Goal: Task Accomplishment & Management: Manage account settings

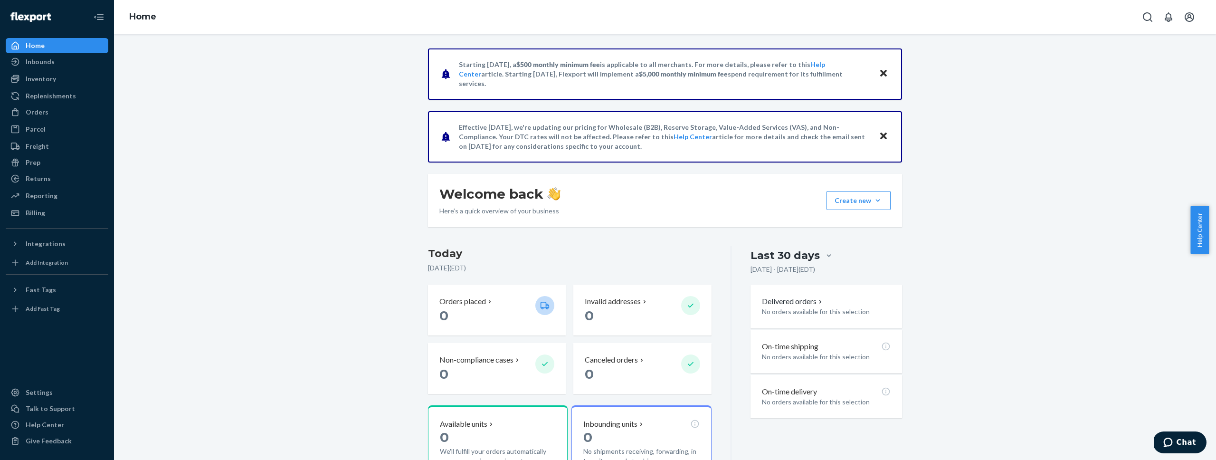
click at [308, 212] on div "Starting [DATE], a $500 monthly minimum fee is applicable to all merchants. For…" at bounding box center [665, 302] width 1088 height 508
drag, startPoint x: 219, startPoint y: 223, endPoint x: 87, endPoint y: 249, distance: 134.2
click at [219, 223] on div "Starting [DATE], a $500 monthly minimum fee is applicable to all merchants. For…" at bounding box center [665, 302] width 1088 height 508
click at [76, 248] on div "Integrations" at bounding box center [57, 243] width 101 height 13
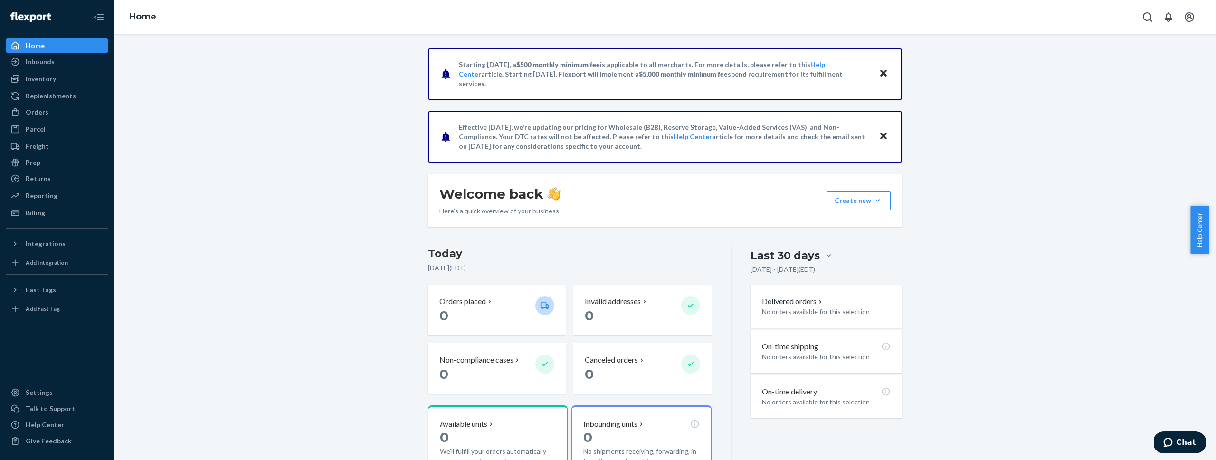
click at [217, 217] on div "Starting [DATE], a $500 monthly minimum fee is applicable to all merchants. For…" at bounding box center [665, 302] width 1088 height 508
click at [51, 80] on div "Inventory" at bounding box center [41, 79] width 30 height 10
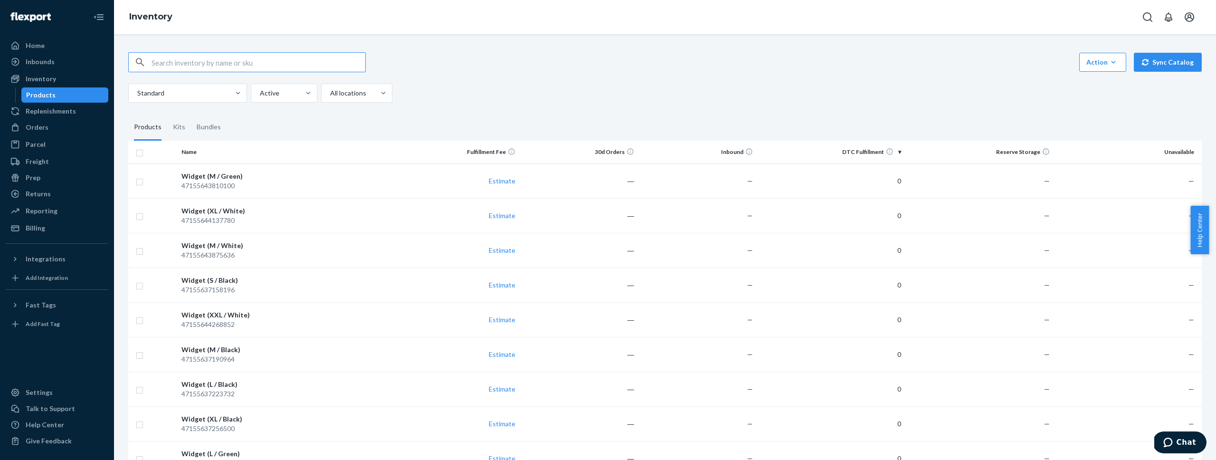
click at [50, 96] on div "Products" at bounding box center [40, 95] width 29 height 10
click at [542, 102] on div "Standard Active All locations" at bounding box center [661, 93] width 1066 height 19
click at [1134, 67] on button "Sync Catalog" at bounding box center [1168, 62] width 68 height 19
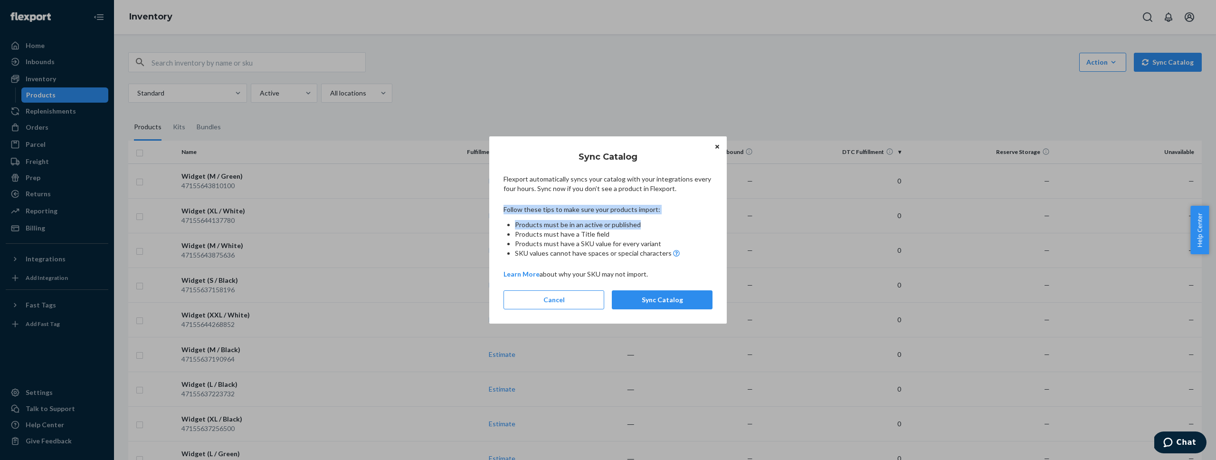
drag, startPoint x: 504, startPoint y: 209, endPoint x: 669, endPoint y: 222, distance: 165.3
click at [669, 222] on div "Follow these tips to make sure your products import: Products must be in an act…" at bounding box center [608, 231] width 209 height 59
click at [669, 222] on li "Products must be in an active or published" at bounding box center [614, 225] width 198 height 10
click at [589, 180] on p "Flexport automatically syncs your catalog with your integrations every four hou…" at bounding box center [608, 183] width 209 height 19
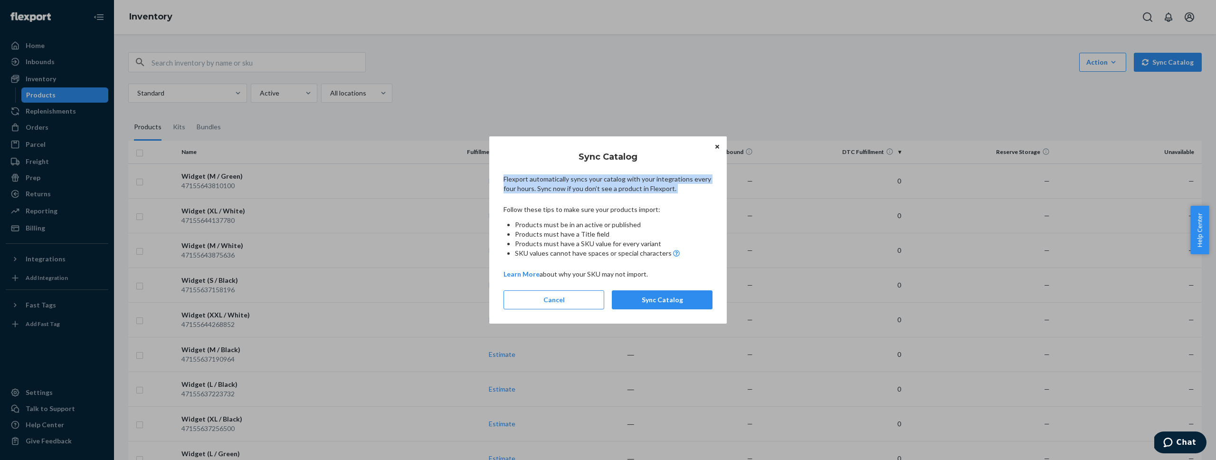
click at [589, 180] on p "Flexport automatically syncs your catalog with your integrations every four hou…" at bounding box center [608, 183] width 209 height 19
click at [586, 191] on p "Flexport automatically syncs your catalog with your integrations every four hou…" at bounding box center [608, 183] width 209 height 19
click at [584, 197] on div "Sync Catalog Flexport automatically syncs your catalog with your integrations e…" at bounding box center [608, 230] width 209 height 170
drag, startPoint x: 540, startPoint y: 189, endPoint x: 568, endPoint y: 204, distance: 31.9
click at [568, 204] on div "Sync Catalog Flexport automatically syncs your catalog with your integrations e…" at bounding box center [608, 230] width 209 height 170
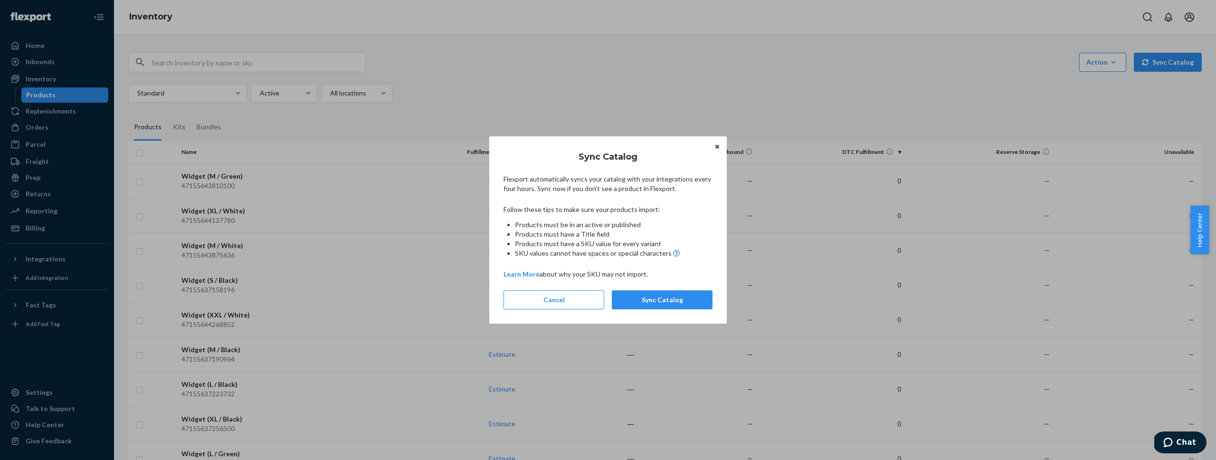
click at [569, 210] on p "Follow these tips to make sure your products import:" at bounding box center [608, 210] width 209 height 10
click at [566, 227] on span "Products must be in an active or published" at bounding box center [578, 224] width 126 height 8
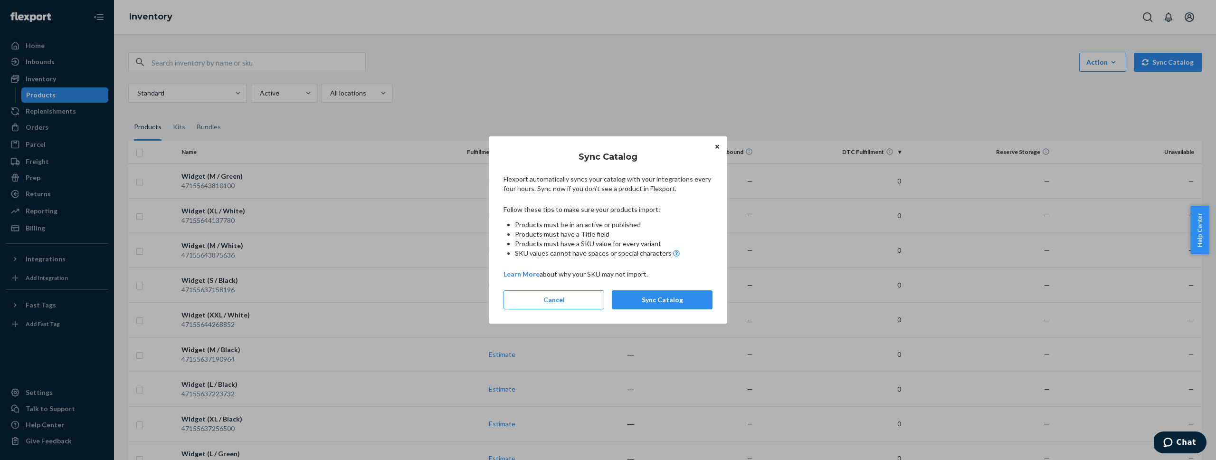
click at [668, 231] on li "Products must have a Title field" at bounding box center [614, 234] width 198 height 10
click at [689, 258] on div "Follow these tips to make sure your products import: Products must be in an act…" at bounding box center [608, 231] width 209 height 59
click at [715, 147] on icon "Close" at bounding box center [717, 147] width 4 height 6
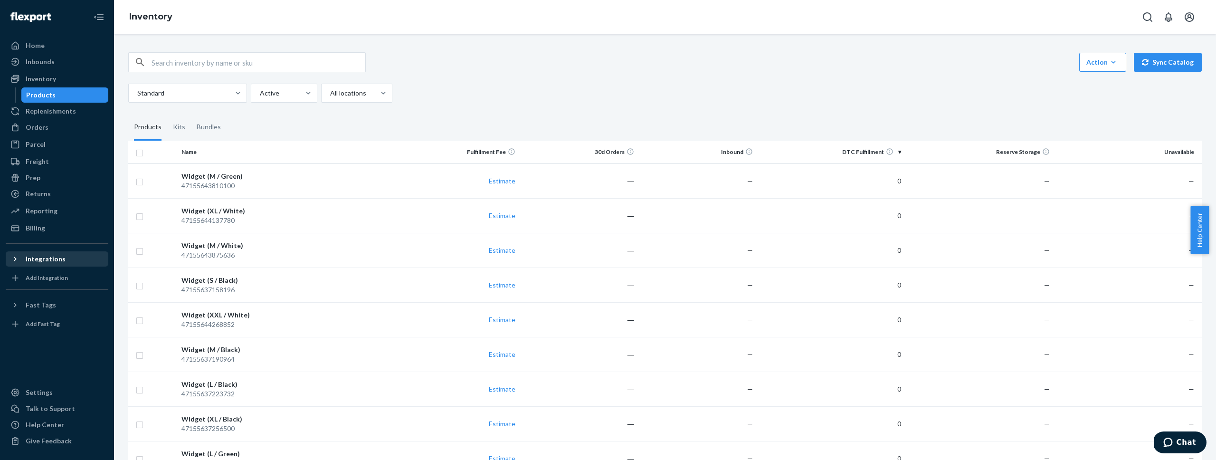
click at [64, 264] on div "Integrations" at bounding box center [57, 258] width 101 height 13
click at [60, 276] on div "Shopify" at bounding box center [57, 274] width 101 height 13
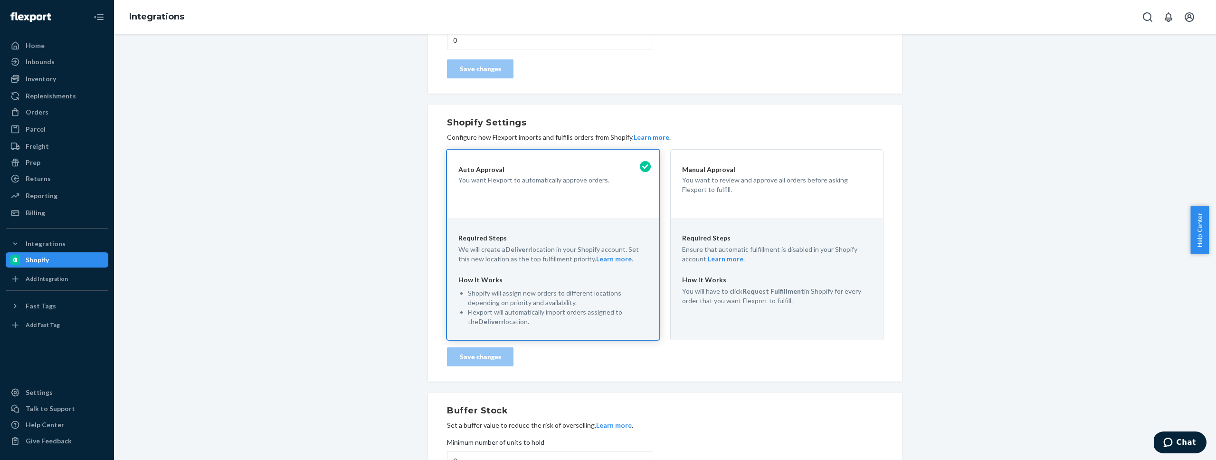
scroll to position [160, 0]
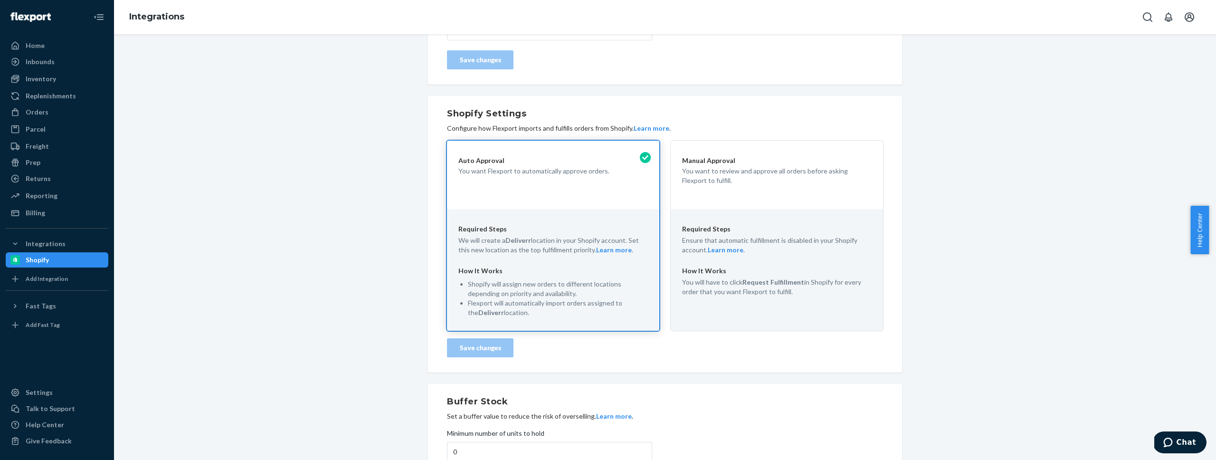
click at [347, 242] on div "Shopify Connected Learn more Disconnect Update Credentials Order Import Delay A…" at bounding box center [665, 218] width 1088 height 670
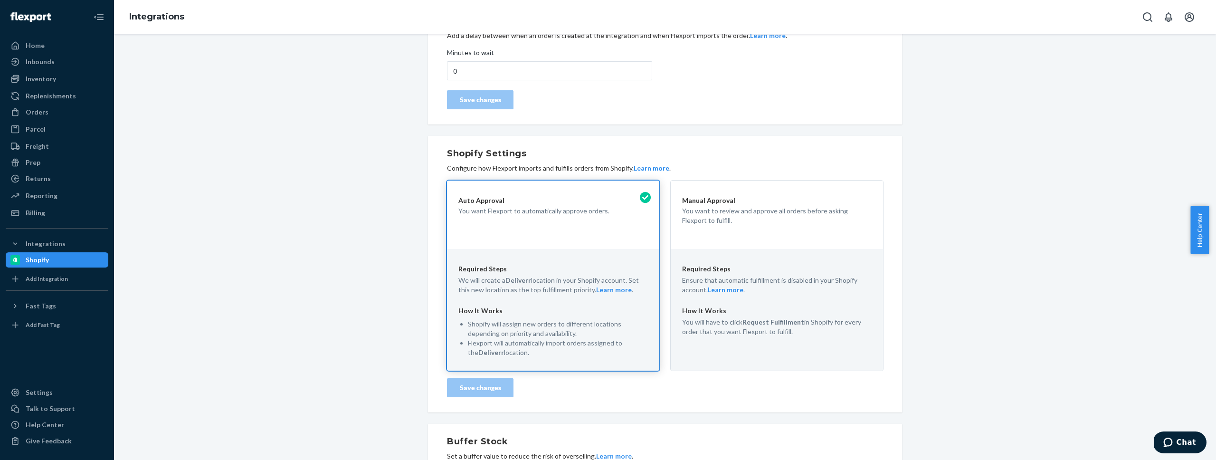
scroll to position [105, 0]
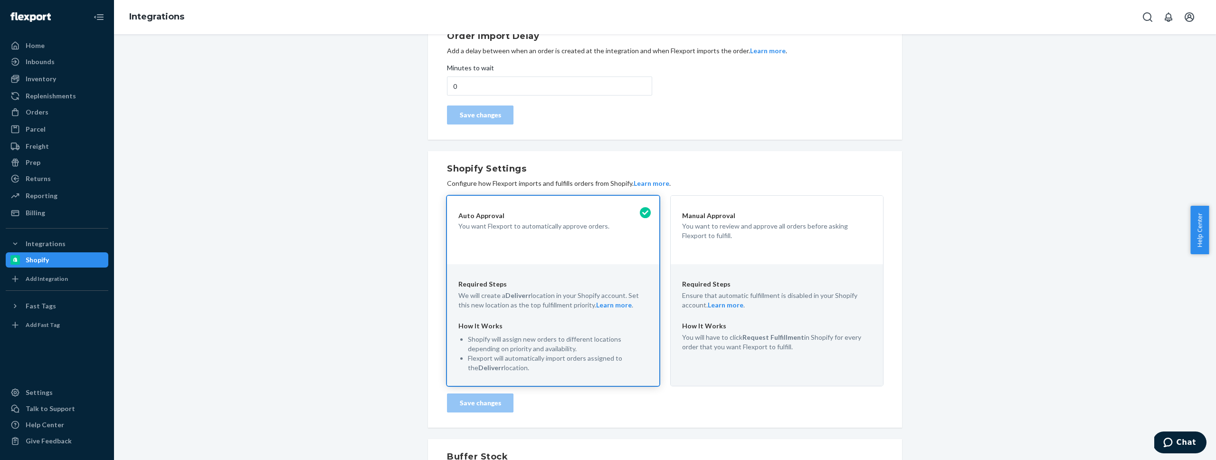
click at [971, 237] on div "Shopify Connected Learn more Disconnect Update Credentials Order Import Delay A…" at bounding box center [665, 273] width 1088 height 670
drag, startPoint x: 466, startPoint y: 339, endPoint x: 553, endPoint y: 352, distance: 88.3
click at [553, 352] on p "Shopify will assign new orders to different locations depending on priority and…" at bounding box center [558, 343] width 180 height 19
click at [393, 350] on div "Shopify Connected Learn more Disconnect Update Credentials Order Import Delay A…" at bounding box center [665, 273] width 1088 height 670
click at [369, 367] on div "Shopify Connected Learn more Disconnect Update Credentials Order Import Delay A…" at bounding box center [665, 273] width 1088 height 670
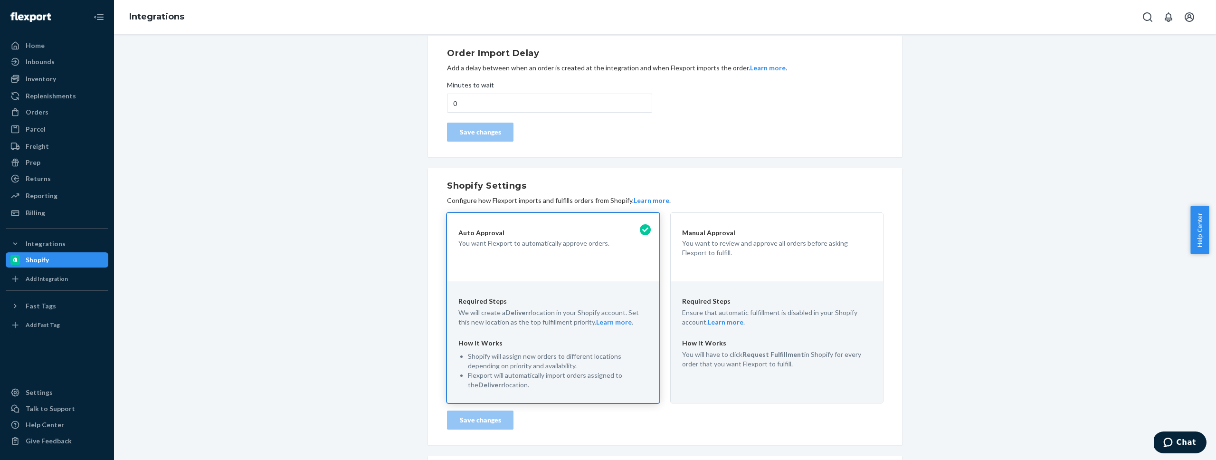
scroll to position [0, 0]
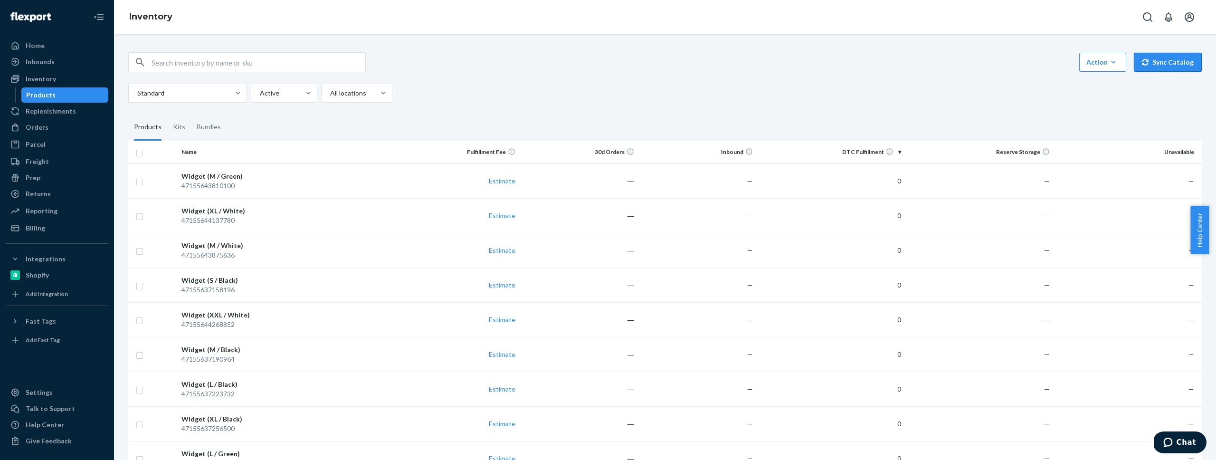
click at [1161, 64] on button "Sync Catalog" at bounding box center [1168, 62] width 68 height 19
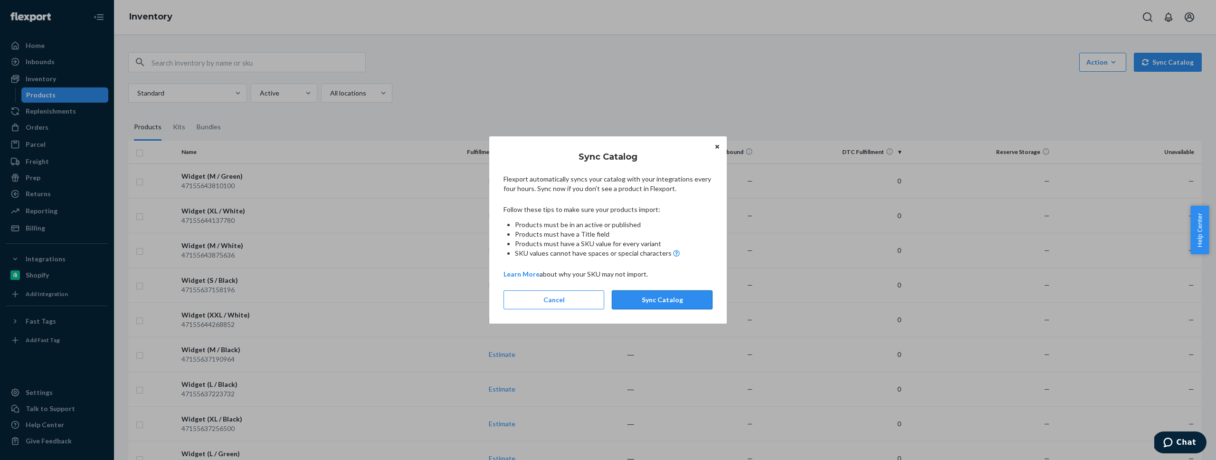
click at [628, 306] on button "Sync Catalog" at bounding box center [662, 299] width 101 height 19
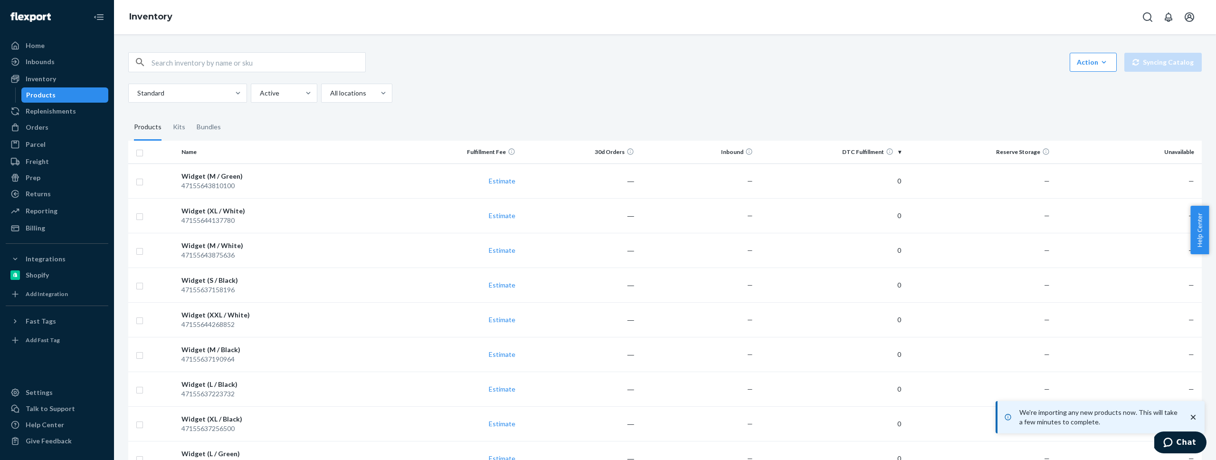
click at [1084, 419] on p "We're importing any new products now. This will take a few minutes to complete." at bounding box center [1099, 417] width 160 height 19
click at [1178, 19] on button "Open notifications" at bounding box center [1168, 17] width 19 height 19
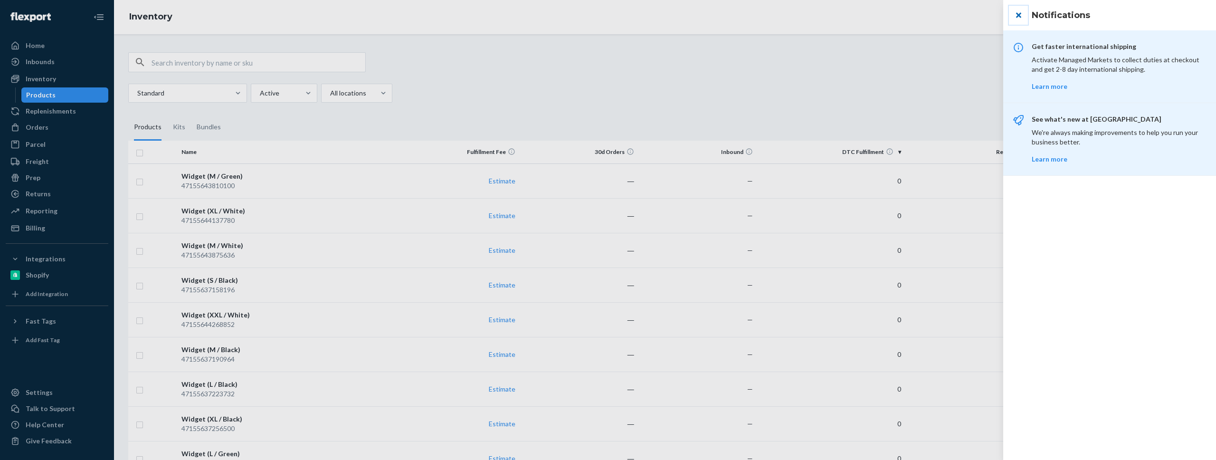
click at [1017, 19] on button "close" at bounding box center [1018, 15] width 19 height 19
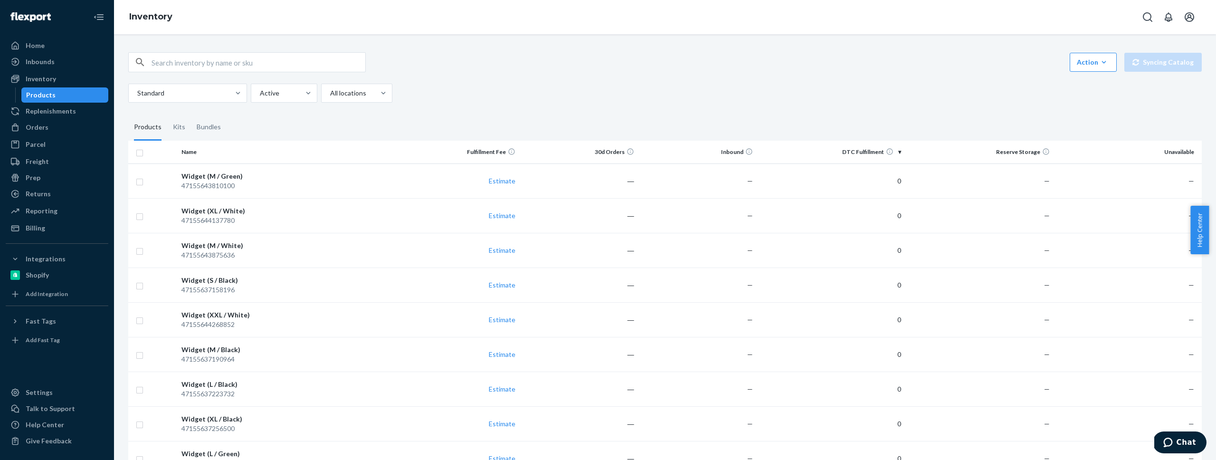
click at [971, 73] on div "Action Create product Create kit or bundle Bulk create products Bulk update pro…" at bounding box center [665, 77] width 1074 height 50
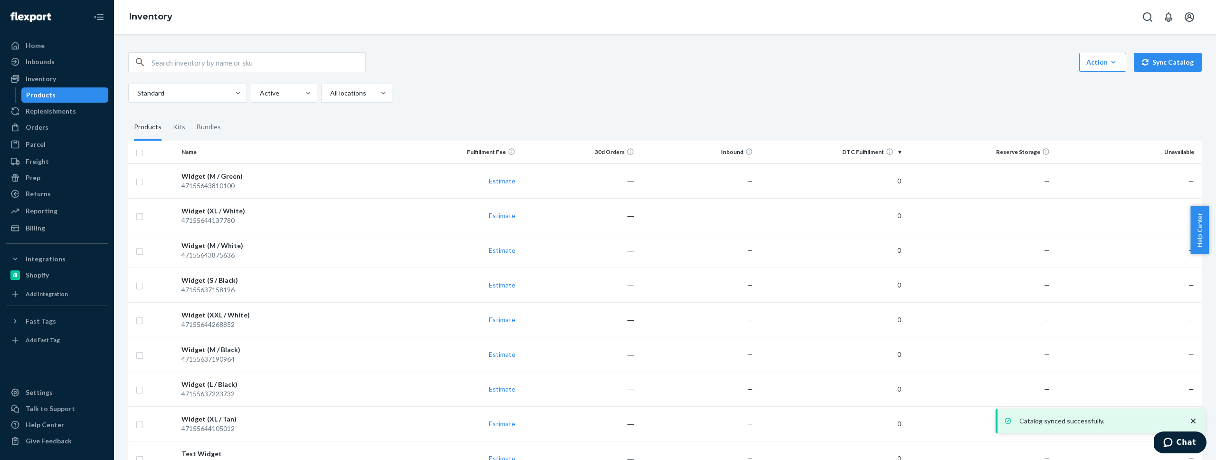
click at [1092, 419] on p "Catalog synced successfully." at bounding box center [1099, 421] width 160 height 10
click at [744, 59] on div "Action Create product Create kit or bundle Bulk create products Bulk update pro…" at bounding box center [665, 62] width 1074 height 20
click at [247, 178] on div "Widget (M / Green)" at bounding box center [288, 176] width 215 height 10
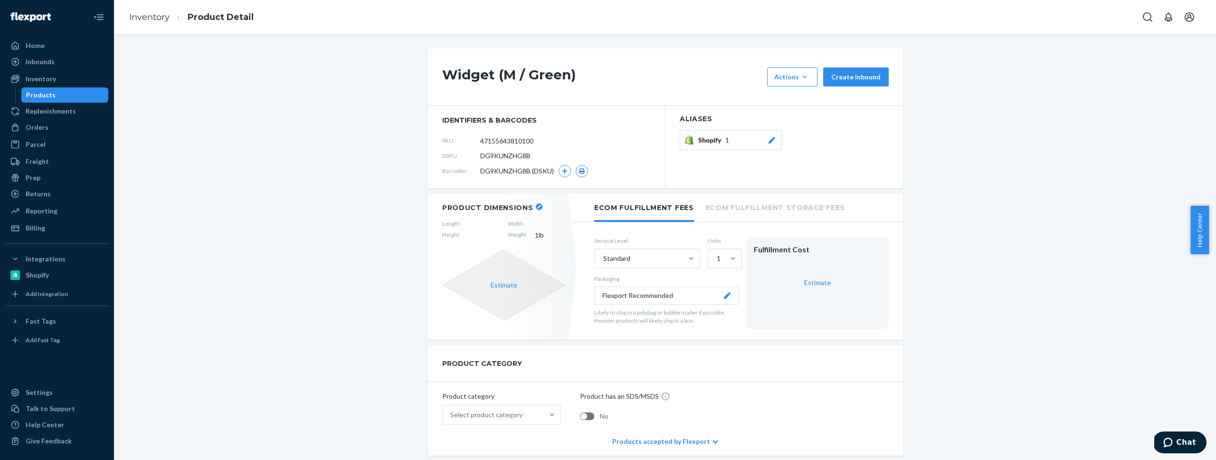
click at [704, 144] on span "Shopify" at bounding box center [711, 140] width 27 height 10
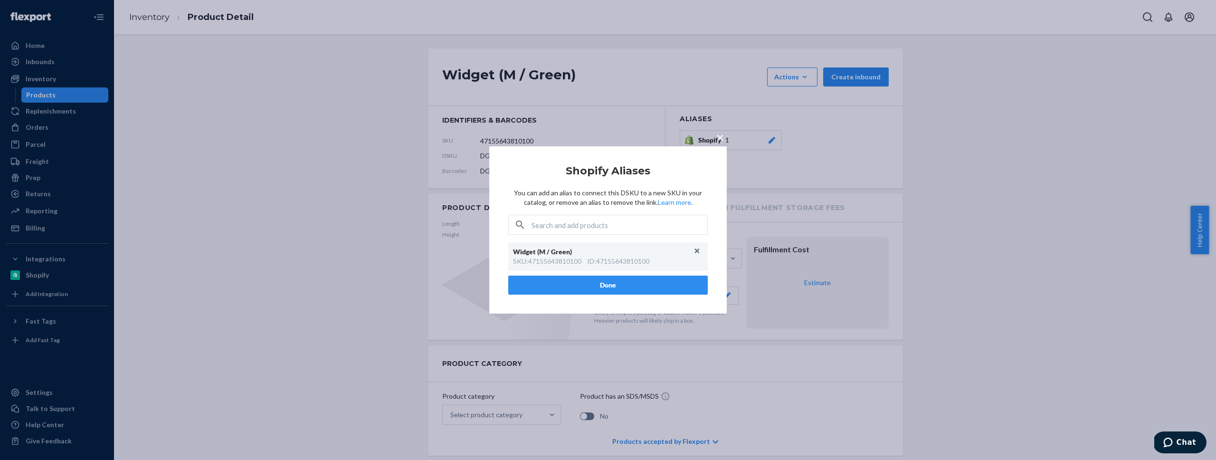
click at [721, 136] on span "×" at bounding box center [720, 137] width 8 height 16
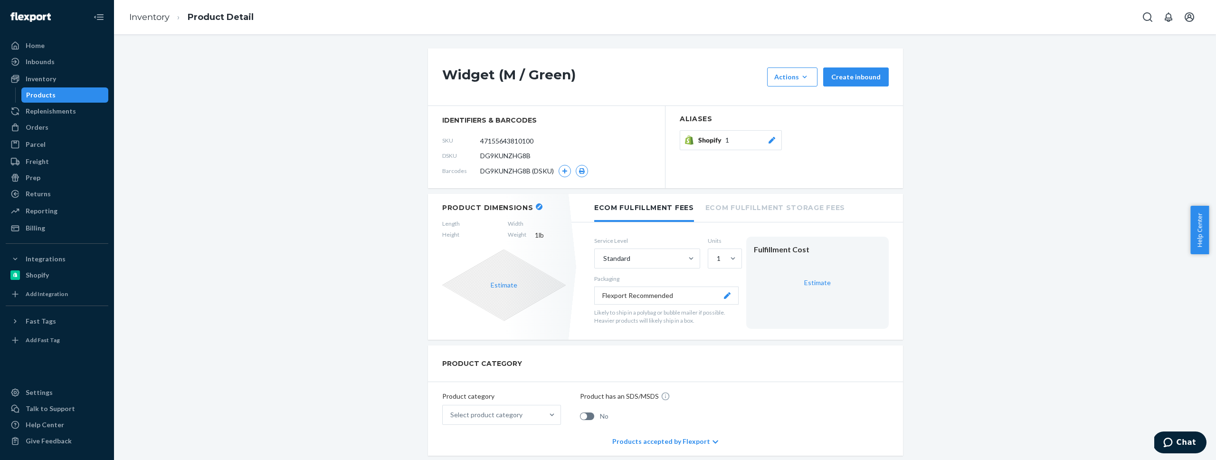
click at [770, 140] on icon at bounding box center [772, 140] width 7 height 7
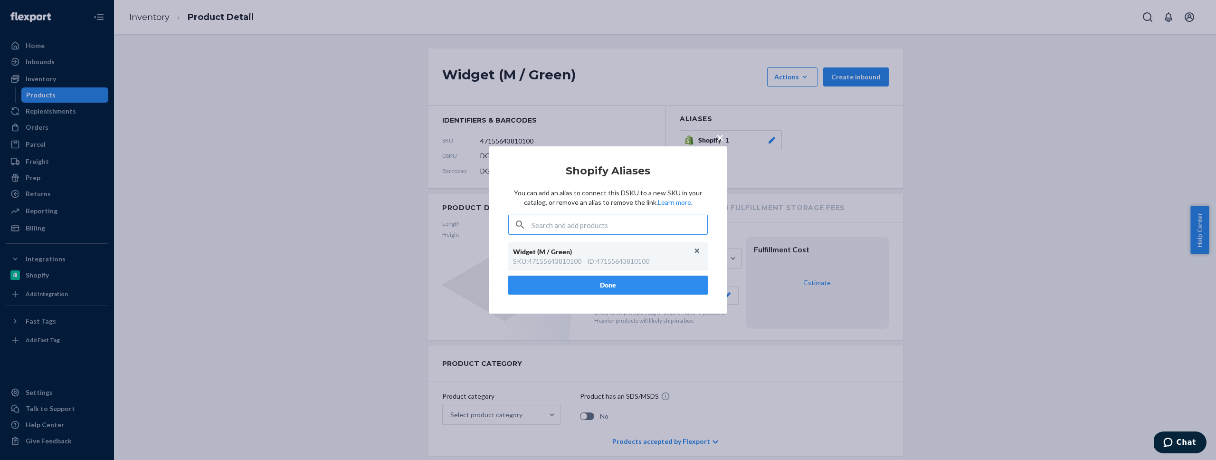
click at [721, 138] on span "×" at bounding box center [720, 137] width 8 height 16
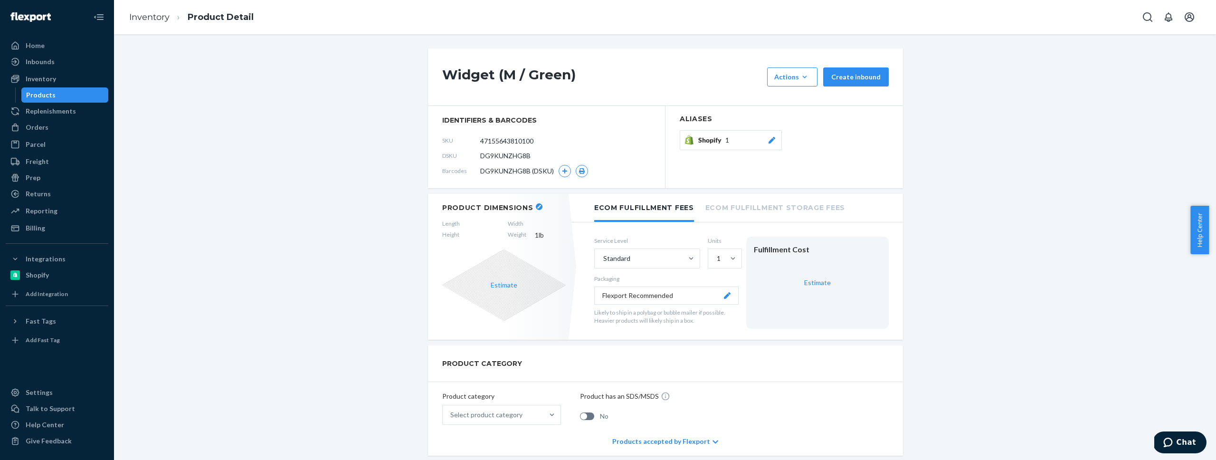
drag, startPoint x: 366, startPoint y: 216, endPoint x: 362, endPoint y: 224, distance: 9.4
click at [801, 73] on icon "button" at bounding box center [805, 77] width 10 height 10
click at [798, 98] on span "Add components" at bounding box center [806, 99] width 59 height 7
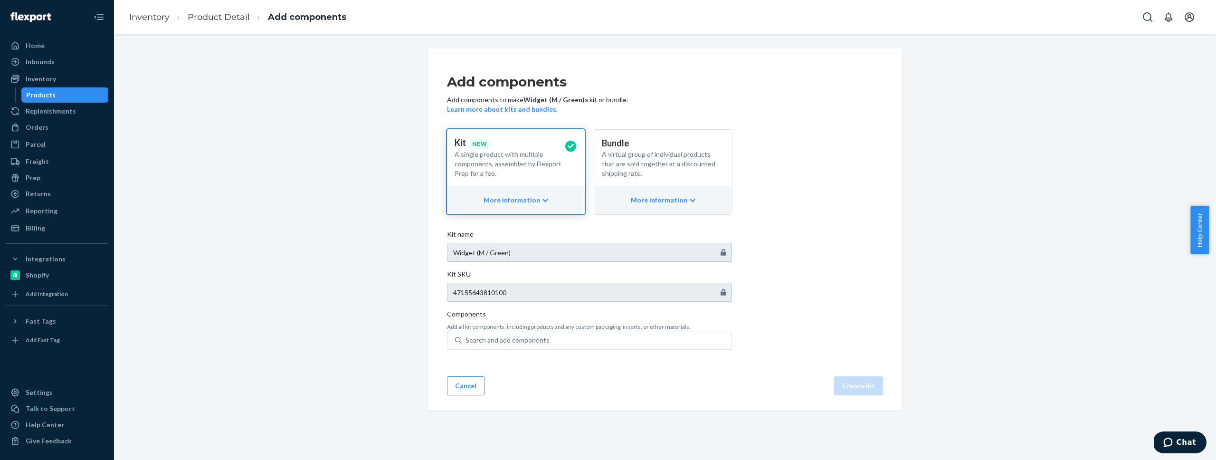
click at [287, 97] on div "Add components Add components to make Widget (M / Green) a kit or bundle. Learn…" at bounding box center [665, 229] width 1088 height 362
click at [95, 93] on div "Products" at bounding box center [65, 94] width 86 height 13
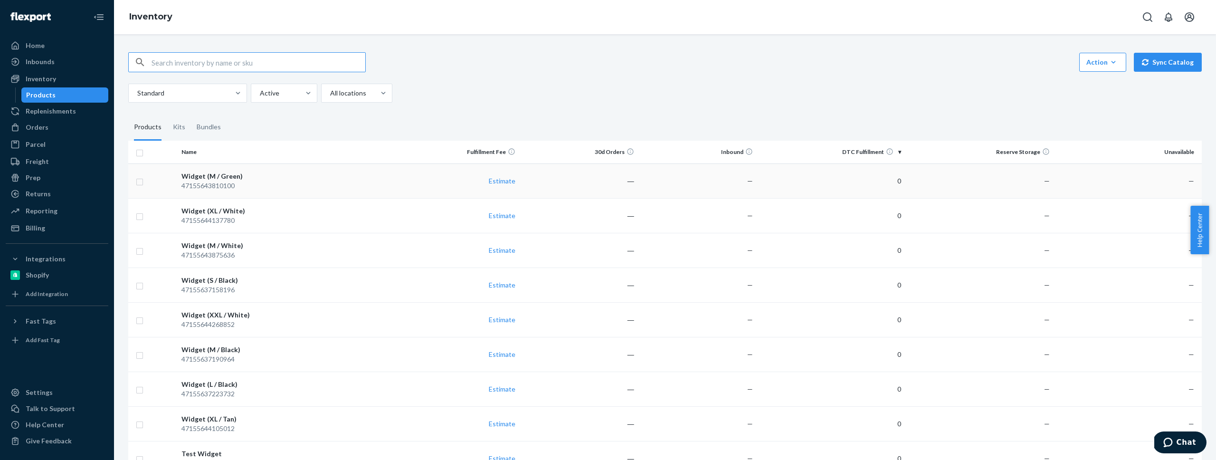
click at [1078, 188] on td "—" at bounding box center [1128, 180] width 148 height 35
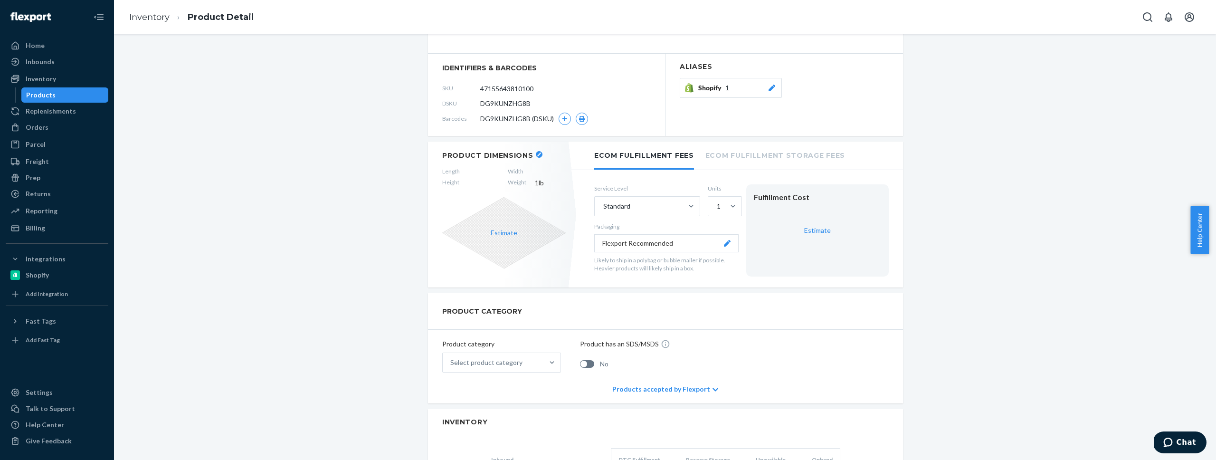
scroll to position [176, 0]
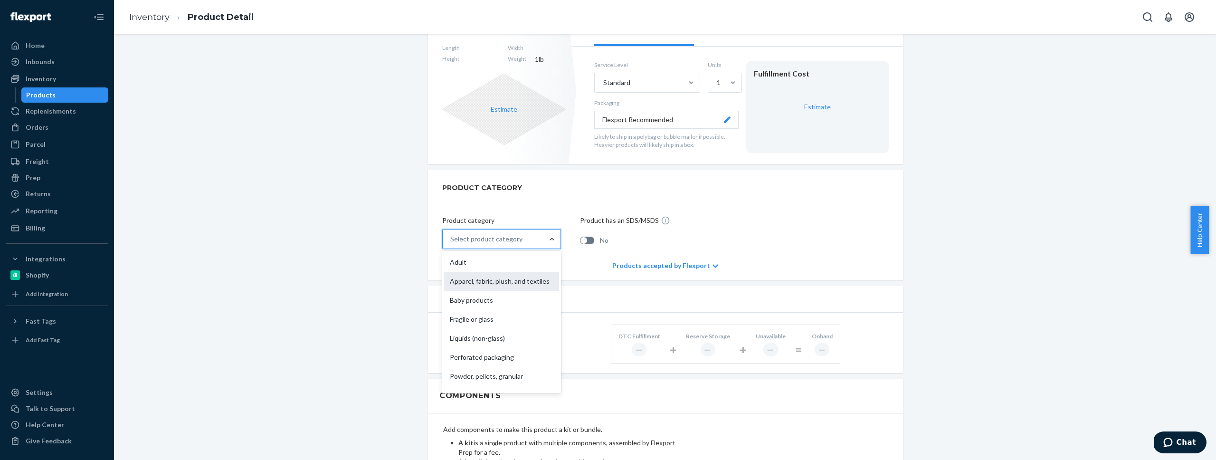
click at [521, 282] on div "Apparel, fabric, plush, and textiles" at bounding box center [501, 281] width 115 height 19
click at [451, 244] on input "option Apparel, fabric, plush, and textiles focused, 2 of 10. 10 results availa…" at bounding box center [450, 239] width 1 height 10
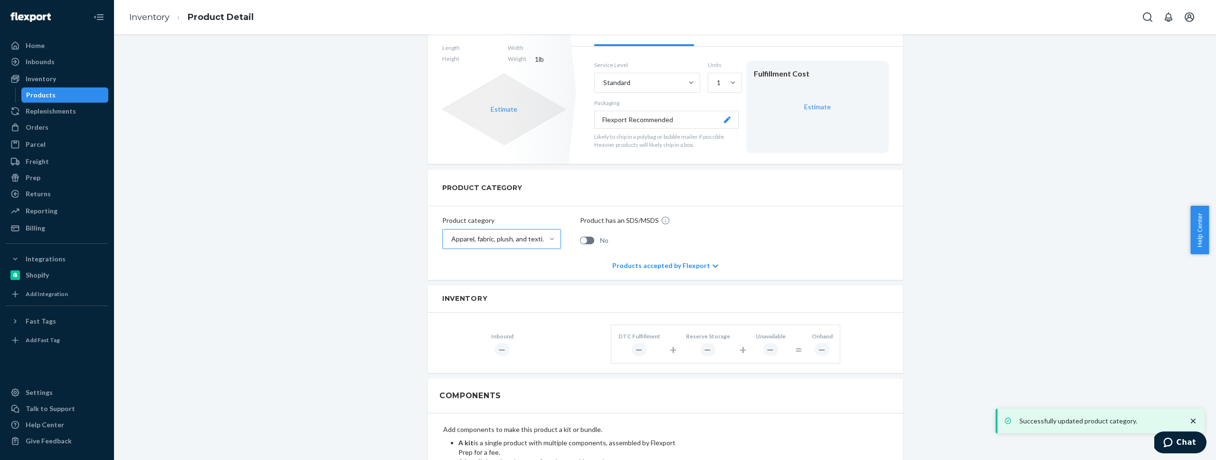
click at [586, 258] on div "PRODUCT CATEGORY Product category Apparel, fabric, plush, and textiles Product …" at bounding box center [665, 225] width 475 height 110
click at [565, 266] on div "PRODUCT CATEGORY Product category Apparel, fabric, plush, and textiles Product …" at bounding box center [665, 225] width 475 height 110
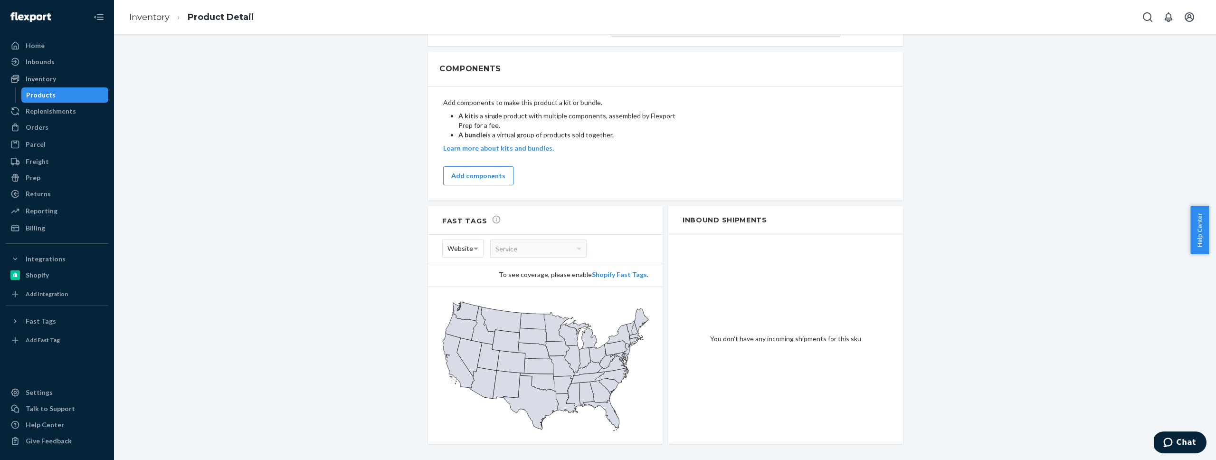
scroll to position [514, 0]
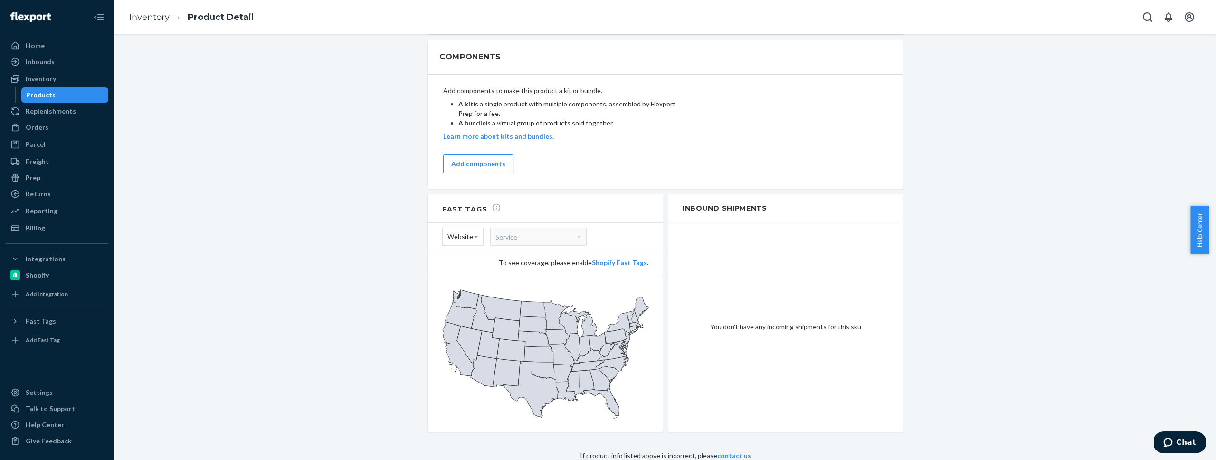
click at [466, 235] on span "Website" at bounding box center [460, 236] width 26 height 16
click at [55, 396] on div "Settings" at bounding box center [57, 392] width 101 height 13
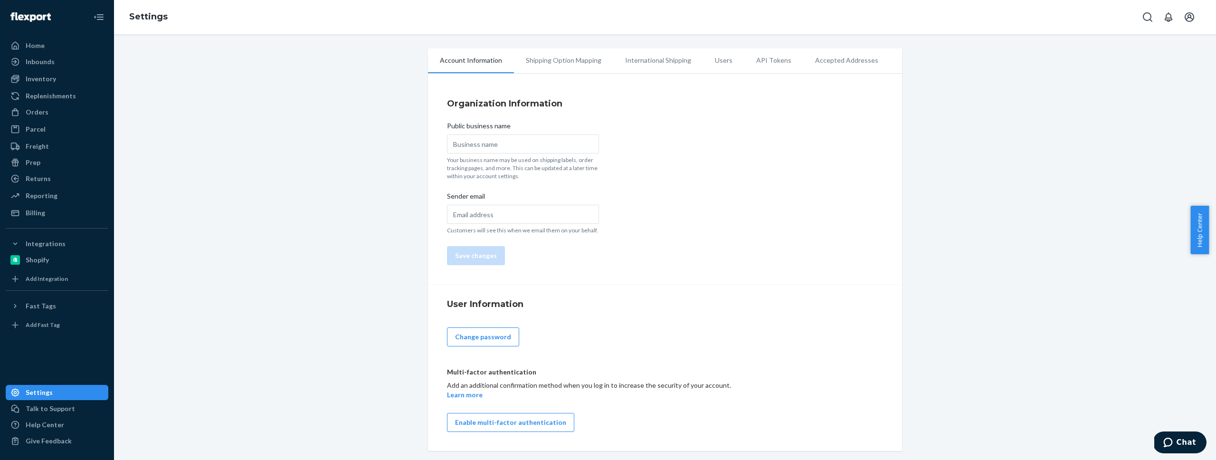
click at [690, 60] on li "International Shipping" at bounding box center [658, 60] width 90 height 24
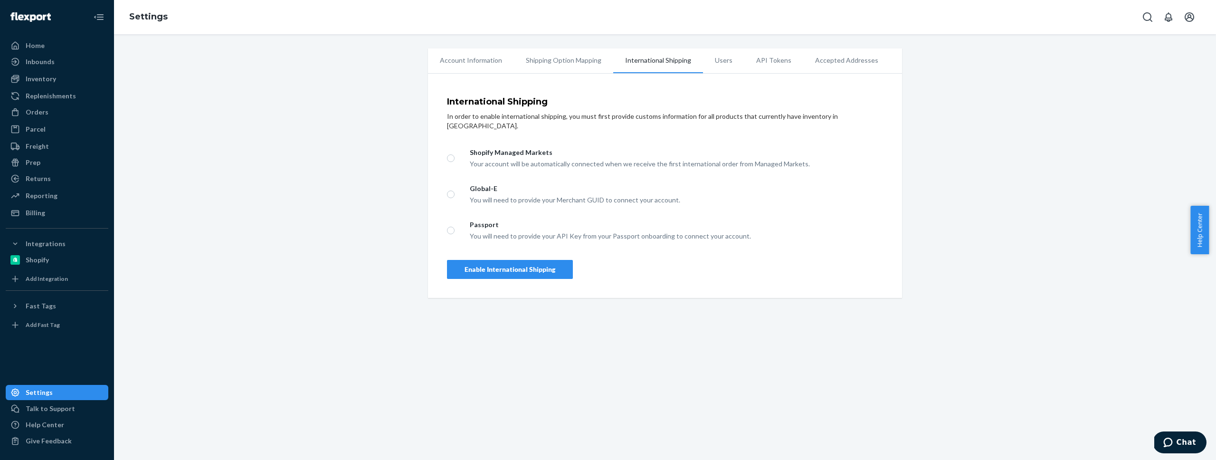
click at [659, 63] on li "International Shipping" at bounding box center [658, 60] width 90 height 25
click at [740, 114] on p "In order to enable international shipping, you must first provide customs infor…" at bounding box center [665, 121] width 436 height 19
click at [440, 129] on div "International Shipping In order to enable international shipping, you must firs…" at bounding box center [665, 187] width 474 height 219
click at [458, 148] on div "Shopify Managed Markets Your account will be automatically connected when we re…" at bounding box center [670, 158] width 425 height 21
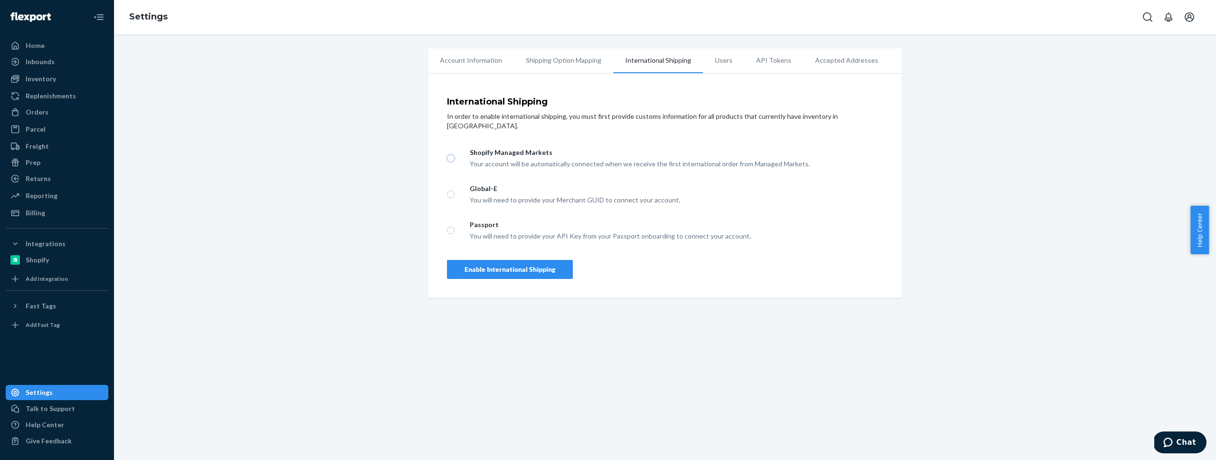
click at [455, 154] on input "Shopify Managed Markets Your account will be automatically connected when we re…" at bounding box center [451, 158] width 8 height 8
radio input "true"
click at [345, 181] on div "Account Information Shipping Option Mapping International Shipping Users API To…" at bounding box center [665, 172] width 1088 height 249
click at [449, 260] on button "Enable International Shipping" at bounding box center [510, 269] width 126 height 19
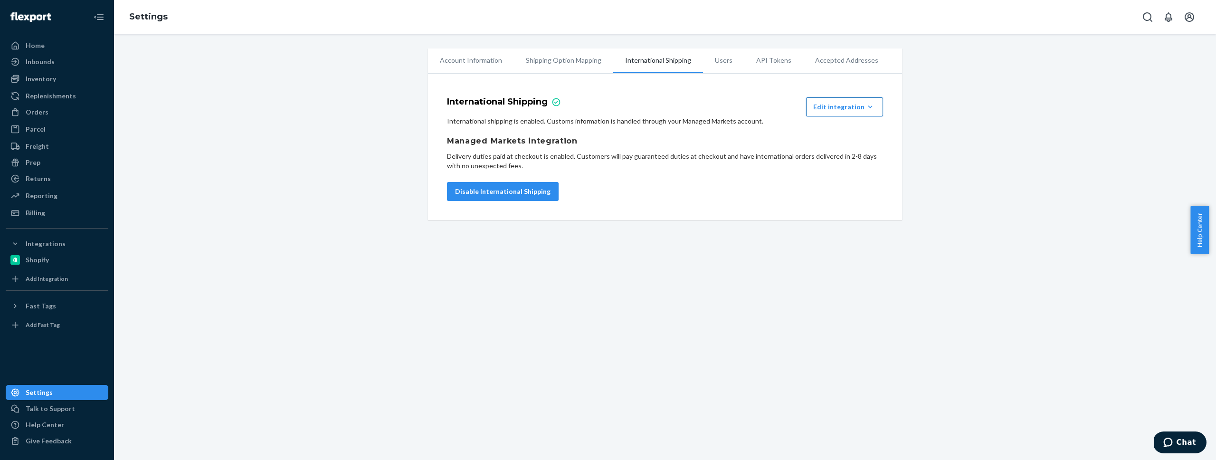
click at [870, 112] on button "Edit integration Remove Integration" at bounding box center [844, 106] width 77 height 19
click at [703, 145] on h1 "Managed Markets integration" at bounding box center [665, 140] width 436 height 11
click at [630, 138] on h1 "Managed Markets integration" at bounding box center [665, 140] width 436 height 11
click at [846, 105] on div "Edit integration" at bounding box center [844, 107] width 63 height 10
click at [604, 202] on div "International Shipping Edit integration Remove Integration International shippi…" at bounding box center [665, 149] width 474 height 142
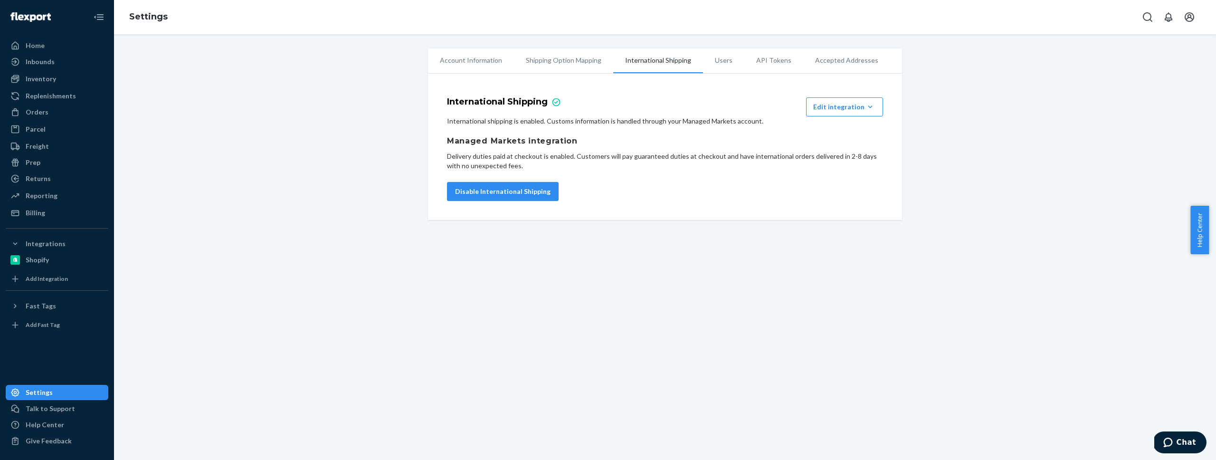
click at [362, 171] on div "Account Information Shipping Option Mapping International Shipping Users API To…" at bounding box center [665, 133] width 1088 height 171
click at [511, 119] on p "International shipping is enabled. Customs information is handled through your …" at bounding box center [665, 121] width 436 height 10
click at [411, 114] on div "Account Information Shipping Option Mapping International Shipping Users API To…" at bounding box center [665, 133] width 1088 height 171
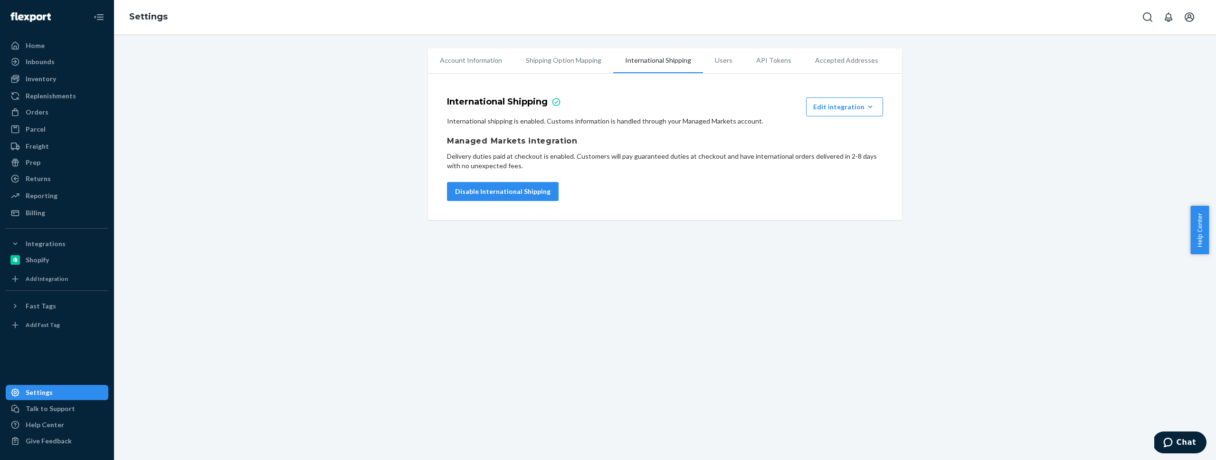
click at [601, 126] on div "International shipping is enabled. Customs information is handled through your …" at bounding box center [665, 143] width 436 height 54
drag, startPoint x: 554, startPoint y: 122, endPoint x: 757, endPoint y: 121, distance: 202.8
click at [757, 121] on p "International shipping is enabled. Customs information is handled through your …" at bounding box center [665, 121] width 436 height 10
copy p "Customs information is handled through your Managed Markets account."
click at [615, 206] on div "International Shipping Edit integration Remove Integration International shippi…" at bounding box center [665, 149] width 474 height 142
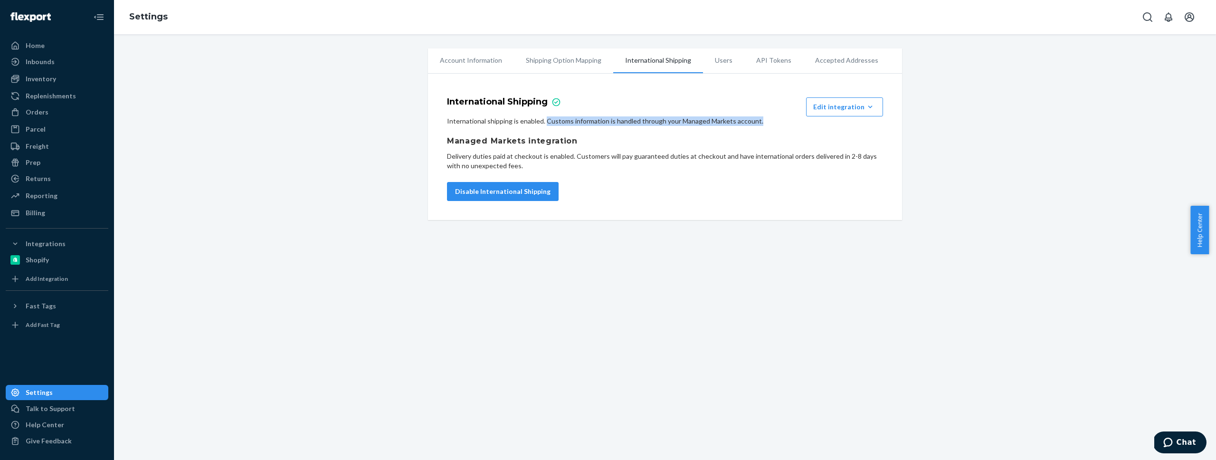
drag, startPoint x: 542, startPoint y: 122, endPoint x: 774, endPoint y: 120, distance: 232.8
click at [774, 120] on p "International shipping is enabled. Customs information is handled through your …" at bounding box center [665, 121] width 436 height 10
click at [739, 143] on h1 "Managed Markets integration" at bounding box center [665, 140] width 436 height 11
click at [1160, 440] on button "Chat" at bounding box center [1180, 442] width 54 height 22
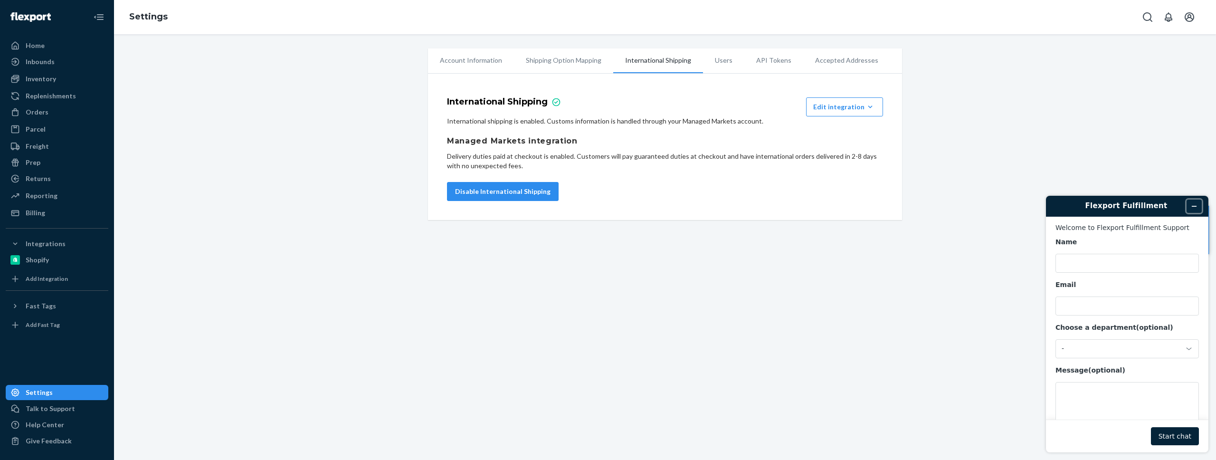
click at [1201, 208] on button "Minimize widget" at bounding box center [1194, 206] width 15 height 13
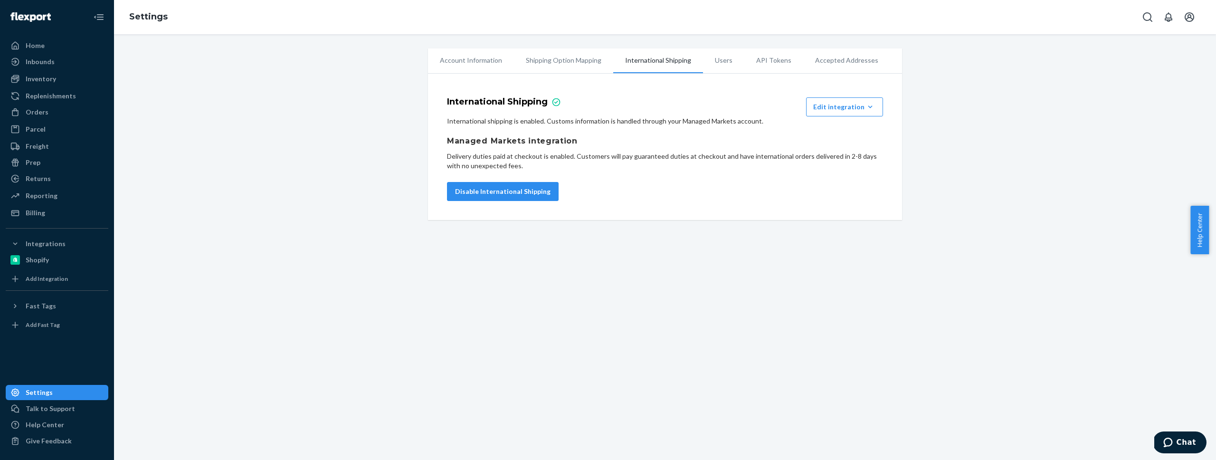
click at [859, 275] on div "Account Information Shipping Option Mapping International Shipping Users API To…" at bounding box center [665, 247] width 1102 height 426
click at [292, 177] on div "Account Information Shipping Option Mapping International Shipping Users API To…" at bounding box center [665, 133] width 1088 height 171
click at [314, 193] on div "Account Information Shipping Option Mapping International Shipping Users API To…" at bounding box center [665, 133] width 1088 height 171
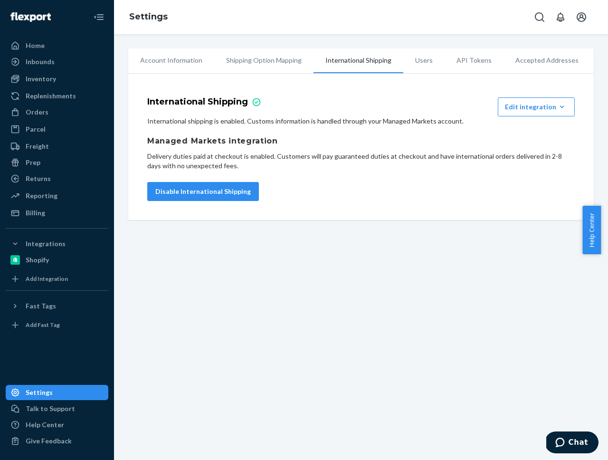
click at [456, 263] on div "Account Information Shipping Option Mapping International Shipping Users API To…" at bounding box center [361, 247] width 494 height 426
click at [410, 333] on div "Account Information Shipping Option Mapping International Shipping Users API To…" at bounding box center [361, 247] width 494 height 426
click at [386, 42] on div "Account Information Shipping Option Mapping International Shipping Users API To…" at bounding box center [361, 247] width 494 height 426
click at [424, 43] on div "Account Information Shipping Option Mapping International Shipping Users API To…" at bounding box center [361, 247] width 494 height 426
click at [351, 310] on div "Account Information Shipping Option Mapping International Shipping Users API To…" at bounding box center [361, 247] width 494 height 426
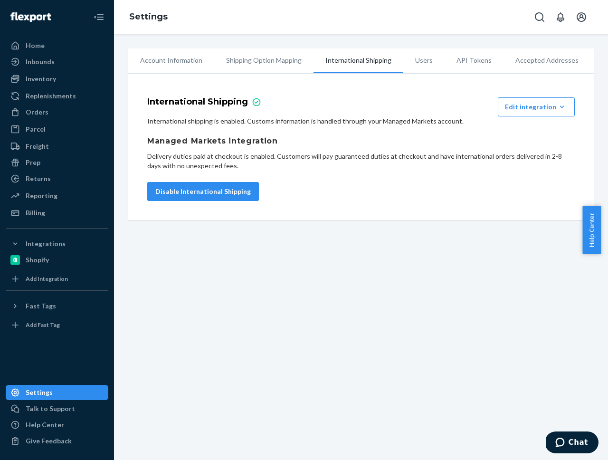
click at [352, 25] on div "Settings" at bounding box center [361, 17] width 494 height 34
click at [50, 284] on div "Add Integration" at bounding box center [57, 278] width 101 height 13
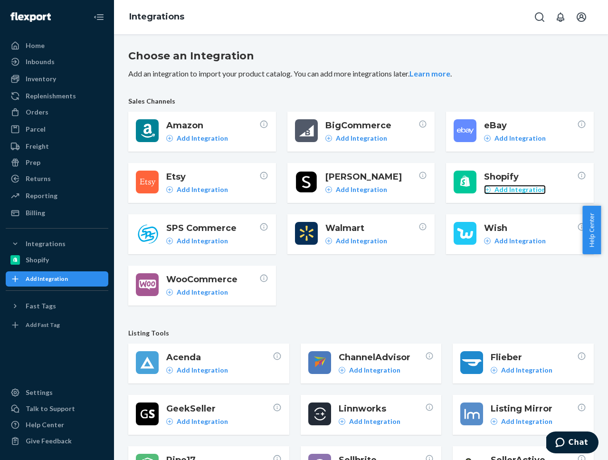
click at [528, 190] on p "Add Integration" at bounding box center [520, 190] width 51 height 10
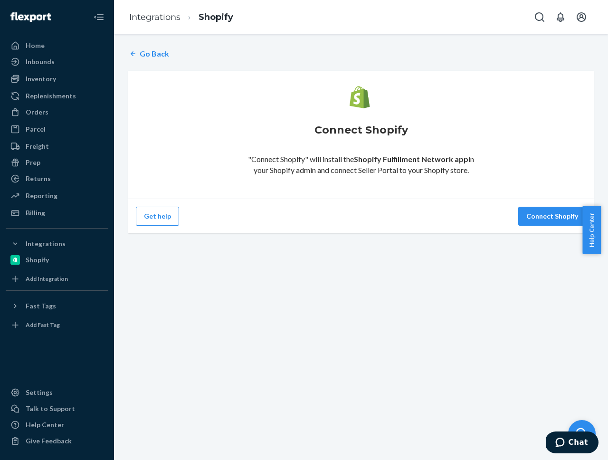
drag, startPoint x: 378, startPoint y: 171, endPoint x: 304, endPoint y: 202, distance: 80.7
click at [378, 171] on p ""Connect Shopify" will install the Shopify Fulfillment Network app in your Shop…" at bounding box center [361, 165] width 238 height 22
click at [533, 217] on button "Connect Shopify" at bounding box center [552, 216] width 68 height 19
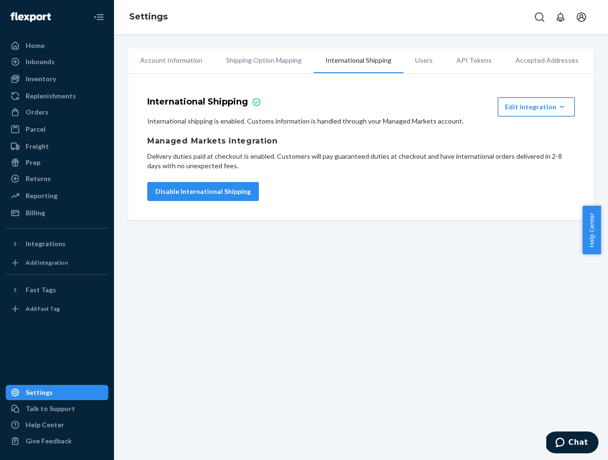
click at [516, 107] on div "Edit integration" at bounding box center [536, 107] width 63 height 10
click at [466, 140] on h1 "Managed Markets integration" at bounding box center [361, 140] width 428 height 11
click at [52, 78] on div "Inventory" at bounding box center [41, 79] width 30 height 10
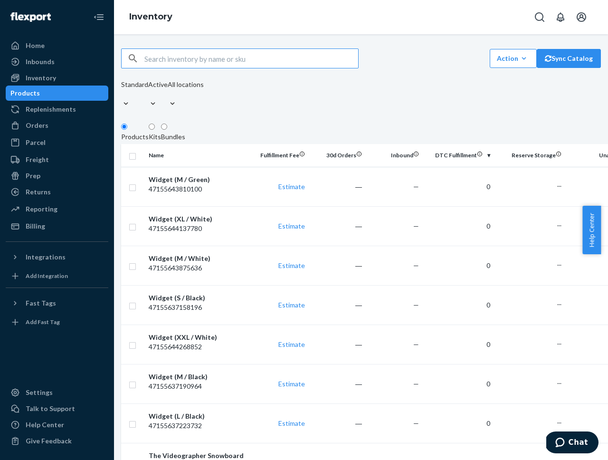
click at [40, 94] on div "Products" at bounding box center [24, 93] width 29 height 10
click at [188, 59] on input "text" at bounding box center [251, 58] width 214 height 19
paste input "sku-hosted-1"
type input "sku-hosted-1"
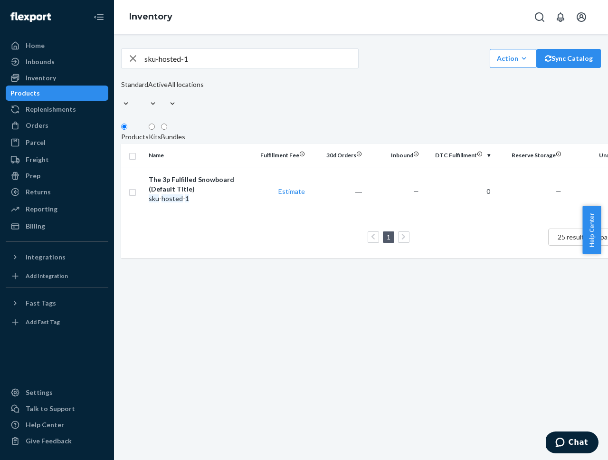
click at [238, 320] on div "sku-hosted-1 Action Create product Create kit or bundle Bulk create products Bu…" at bounding box center [361, 247] width 494 height 426
click at [233, 176] on div "The 3p Fulfilled Snowboard (Default Title)" at bounding box center [198, 184] width 99 height 19
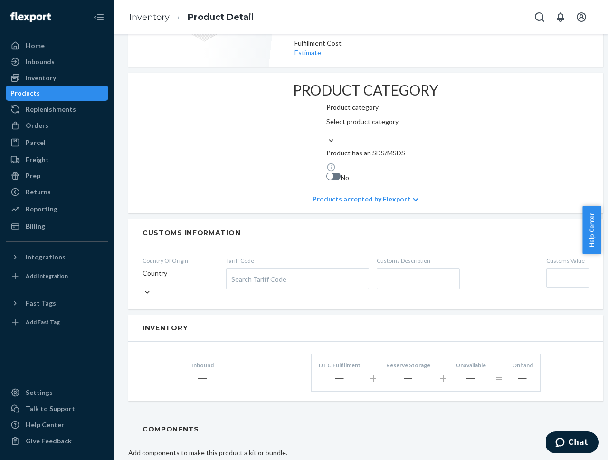
scroll to position [272, 0]
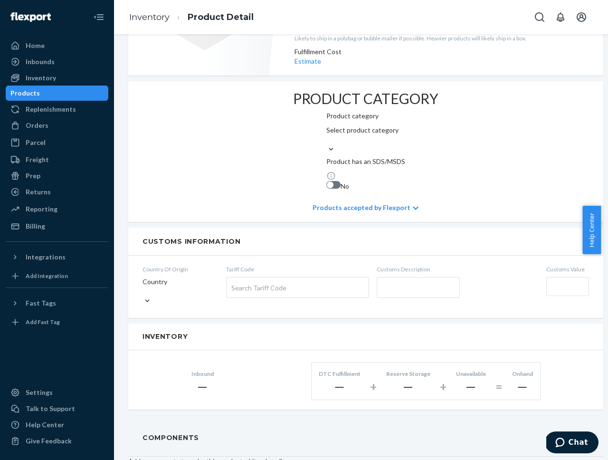
click at [385, 228] on div "Customs Information" at bounding box center [365, 242] width 475 height 28
click at [270, 277] on div "Search Tariff Code" at bounding box center [298, 287] width 142 height 20
click at [234, 279] on input "Tariff Code Search Tariff Code" at bounding box center [232, 288] width 2 height 18
click at [221, 333] on h2 "Inventory" at bounding box center [366, 336] width 447 height 7
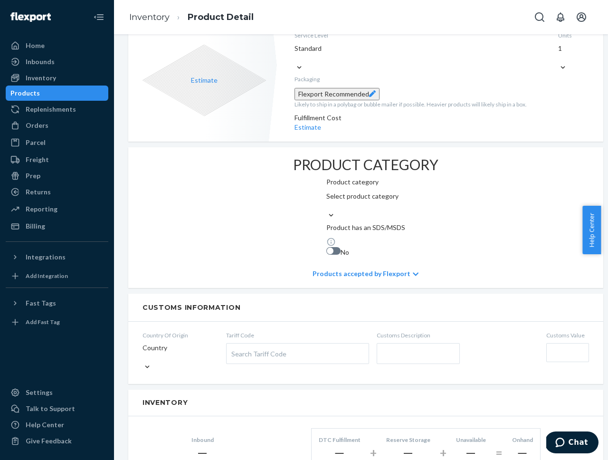
scroll to position [158, 0]
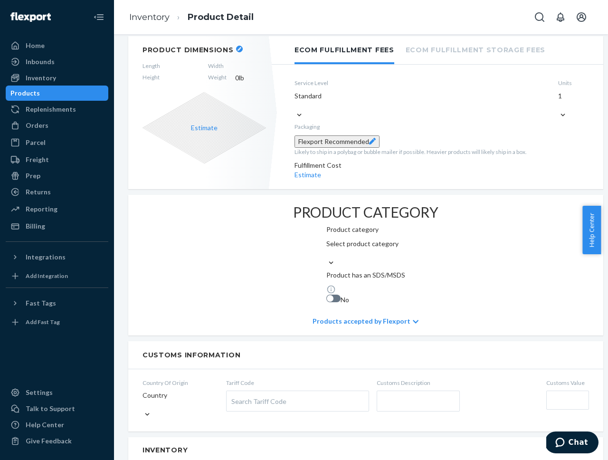
click at [240, 341] on div "Customs Information" at bounding box center [365, 355] width 475 height 28
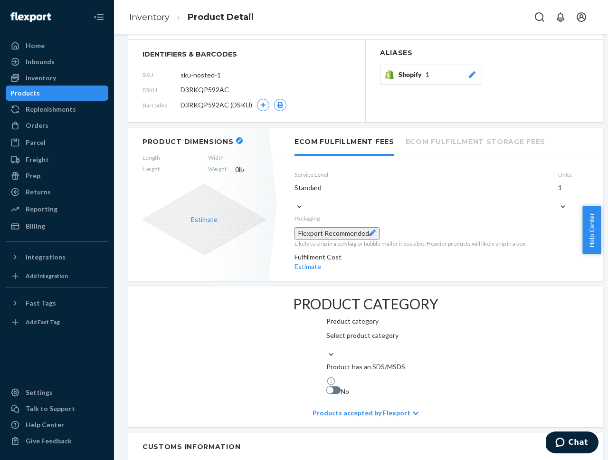
scroll to position [0, 0]
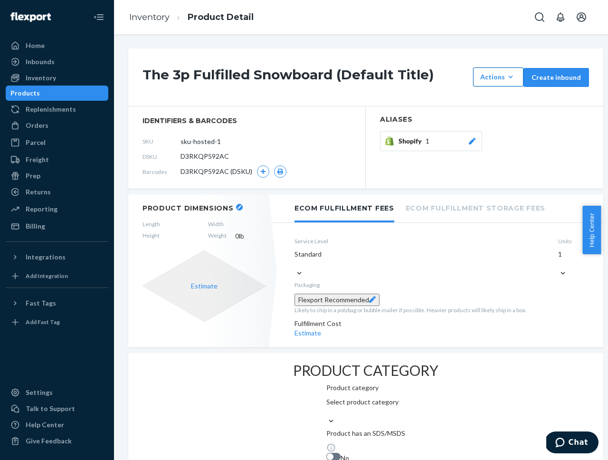
click at [506, 81] on icon "button" at bounding box center [511, 77] width 10 height 10
click at [424, 80] on h1 "The 3p Fulfilled Snowboard (Default Title)" at bounding box center [306, 76] width 326 height 19
click at [444, 111] on section "Aliases Shopify 1" at bounding box center [485, 147] width 238 height 82
click at [470, 140] on icon at bounding box center [472, 141] width 10 height 7
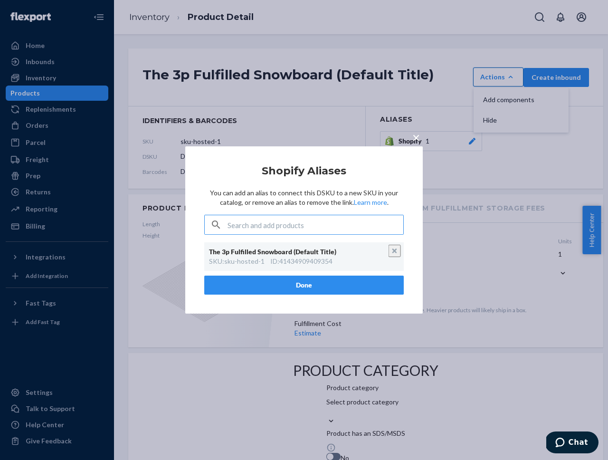
click at [503, 173] on div "× Shopify Aliases You can add an alias to connect this DSKU to a new SKU in you…" at bounding box center [304, 230] width 608 height 460
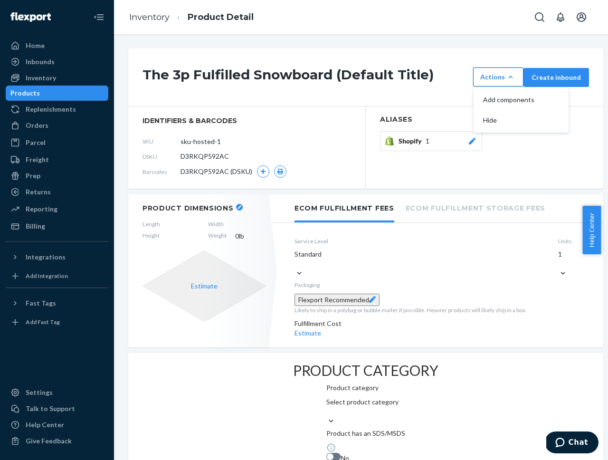
click at [500, 74] on div "Actions" at bounding box center [498, 77] width 36 height 10
click at [437, 50] on div "The 3p Fulfilled Snowboard (Default Title) Actions Add components Hide Create i…" at bounding box center [365, 77] width 475 height 58
click at [379, 31] on div "Inventory Product Detail" at bounding box center [361, 17] width 494 height 34
click at [215, 44] on div "The 3p Fulfilled Snowboard (Default Title) Actions Add components Hide Create i…" at bounding box center [361, 247] width 494 height 426
click at [163, 16] on link "Inventory" at bounding box center [149, 17] width 40 height 10
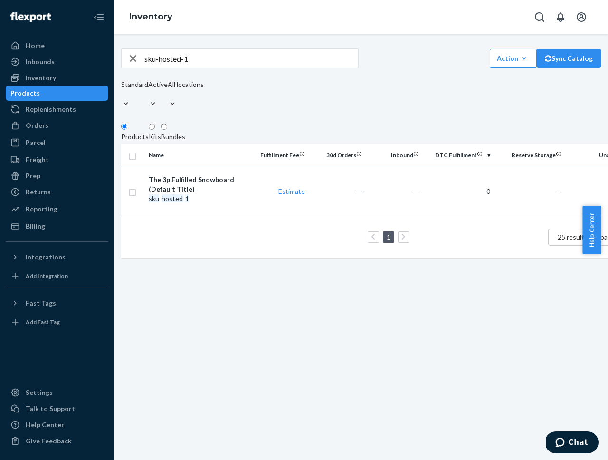
click at [337, 315] on div "sku-hosted-1 Action Create product Create kit or bundle Bulk create products Bu…" at bounding box center [361, 247] width 494 height 426
click at [518, 107] on div "sku-hosted-1 Action Create product Create kit or bundle Bulk create products Bu…" at bounding box center [361, 152] width 480 height 209
click at [545, 68] on button "Sync Catalog" at bounding box center [569, 58] width 64 height 19
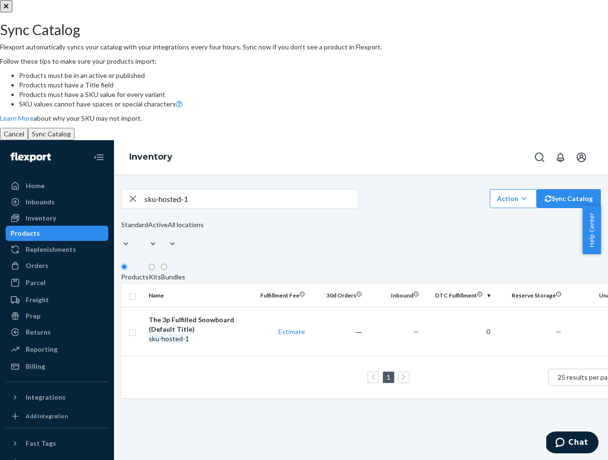
click at [75, 140] on button "Sync Catalog" at bounding box center [51, 134] width 47 height 12
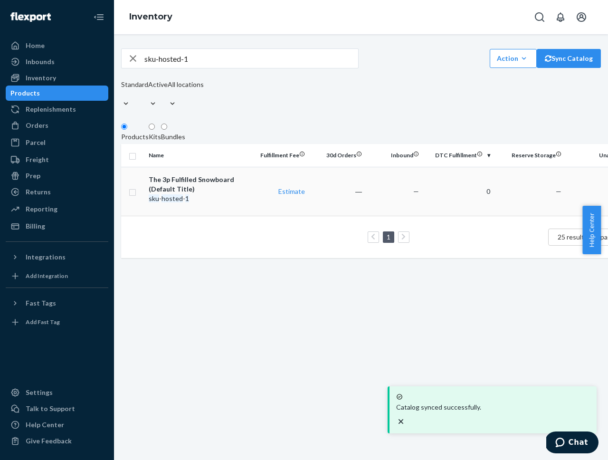
click at [186, 177] on div "The 3p Fulfilled Snowboard (Default Title)" at bounding box center [198, 184] width 99 height 19
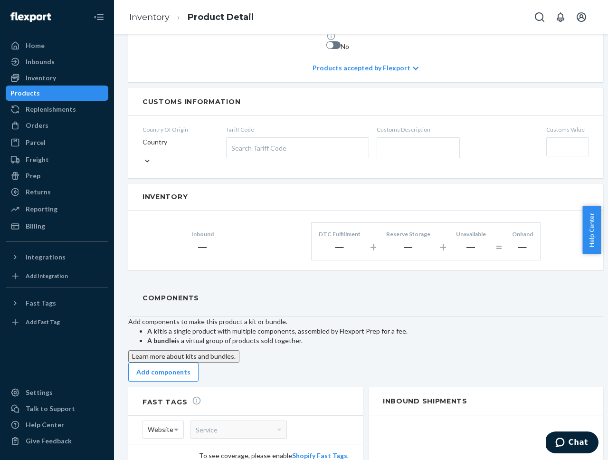
scroll to position [233, 0]
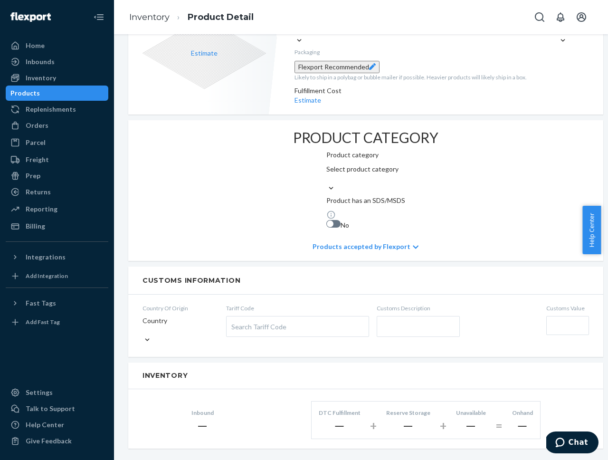
click at [248, 221] on div "PRODUCT CATEGORY Product category Select product category Product has an SDS/MS…" at bounding box center [365, 190] width 475 height 141
click at [564, 441] on icon "Chat" at bounding box center [559, 443] width 9 height 10
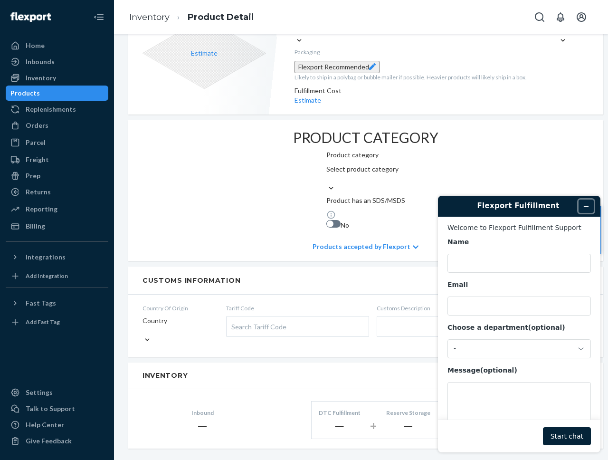
click at [589, 209] on icon "Minimize widget" at bounding box center [586, 206] width 7 height 7
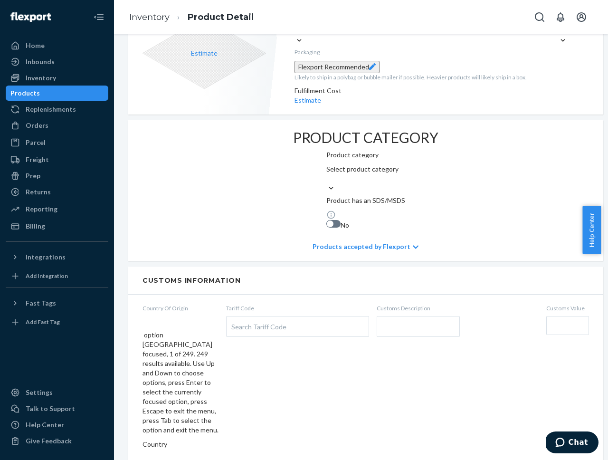
click at [214, 458] on div at bounding box center [181, 463] width 76 height 10
click at [143, 449] on input "option United States focused, 1 of 249. 249 results available. Use Up and Down …" at bounding box center [143, 454] width 1 height 10
click at [143, 439] on input "option China focused, 2 of 249. 249 results available. Use Up and Down to choos…" at bounding box center [143, 444] width 1 height 10
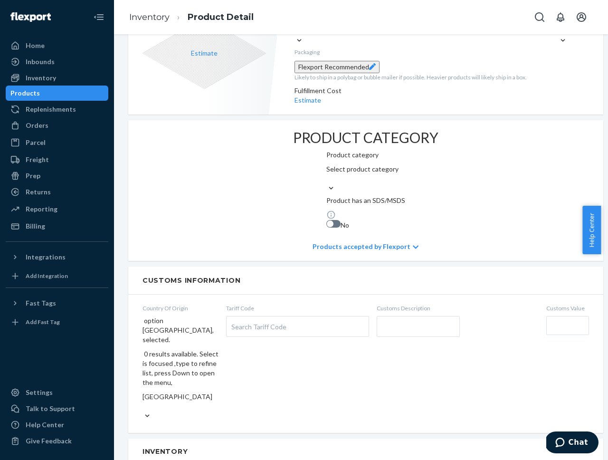
click at [277, 316] on div "Search Tariff Code" at bounding box center [298, 326] width 142 height 20
click at [234, 318] on input "Tariff Code Search Tariff Code" at bounding box center [232, 327] width 2 height 18
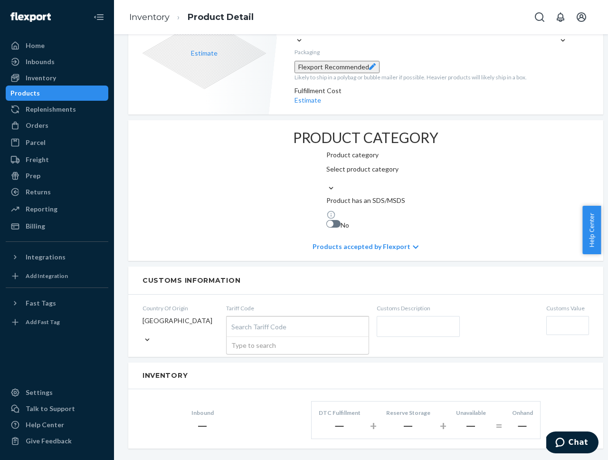
click at [277, 316] on div "Search Tariff Code" at bounding box center [298, 326] width 142 height 20
click at [234, 318] on input "Tariff Code Search Tariff Code Type to search" at bounding box center [232, 327] width 2 height 18
type input "snowboard"
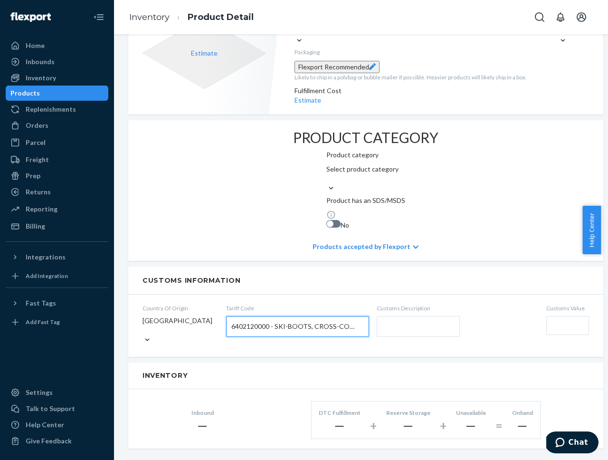
click at [395, 316] on input "text" at bounding box center [418, 326] width 83 height 21
type input "snowboard"
click at [308, 362] on div "Inventory" at bounding box center [365, 375] width 475 height 27
click at [569, 316] on input "Customs Value" at bounding box center [567, 325] width 43 height 19
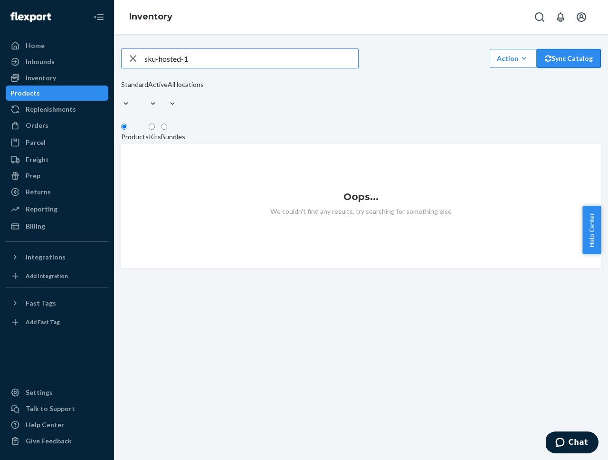
click at [556, 67] on button "Sync Catalog" at bounding box center [569, 58] width 64 height 19
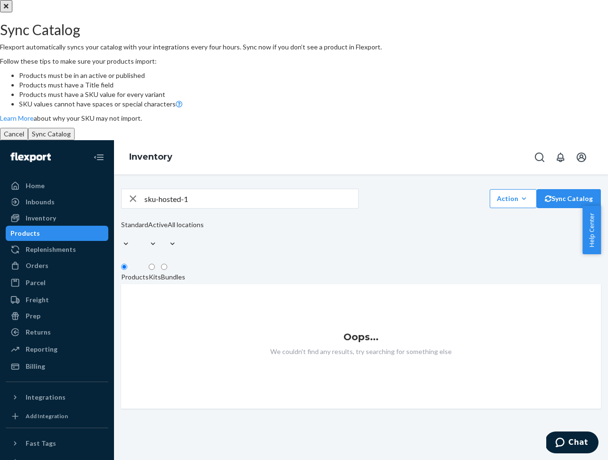
click at [75, 140] on button "Sync Catalog" at bounding box center [51, 134] width 47 height 12
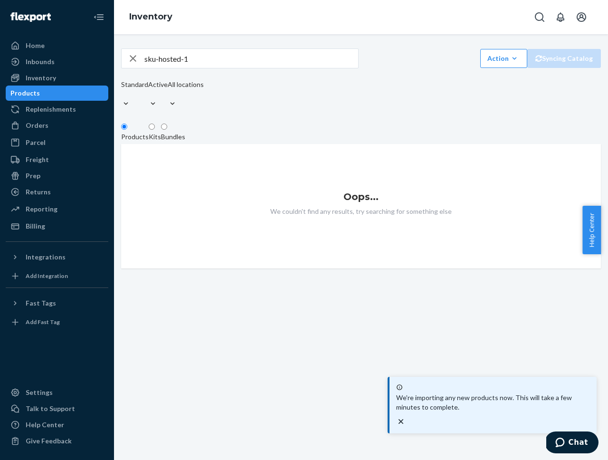
click at [204, 96] on div "Standard Active All locations" at bounding box center [162, 95] width 83 height 31
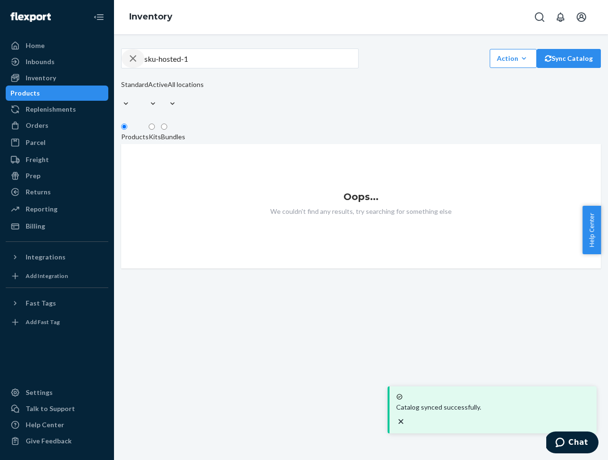
click at [139, 58] on icon "button" at bounding box center [132, 58] width 11 height 19
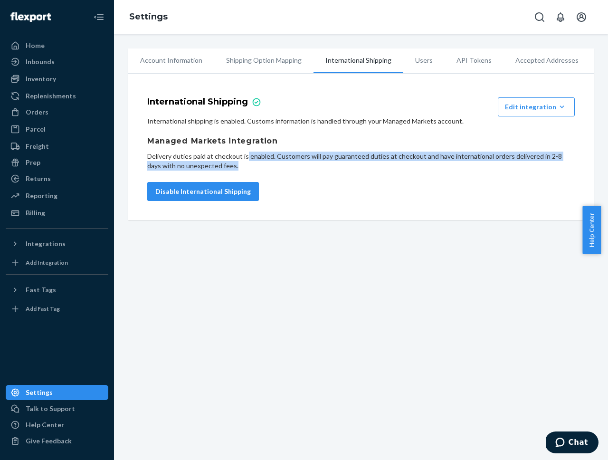
drag, startPoint x: 242, startPoint y: 169, endPoint x: 246, endPoint y: 154, distance: 15.2
click at [246, 154] on p "Delivery duties paid at checkout is enabled. Customers will pay guaranteed duti…" at bounding box center [361, 161] width 428 height 19
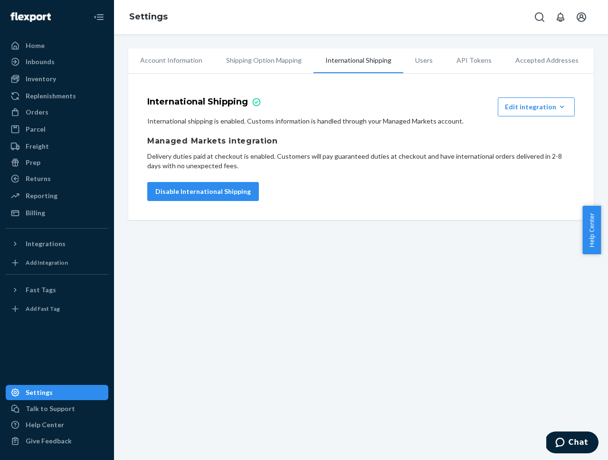
click at [319, 144] on h1 "Managed Markets integration" at bounding box center [361, 140] width 428 height 11
click at [246, 121] on p "International shipping is enabled. Customs information is handled through your …" at bounding box center [361, 121] width 428 height 10
click at [328, 131] on div "International shipping is enabled. Customs information is handled through your …" at bounding box center [361, 143] width 428 height 54
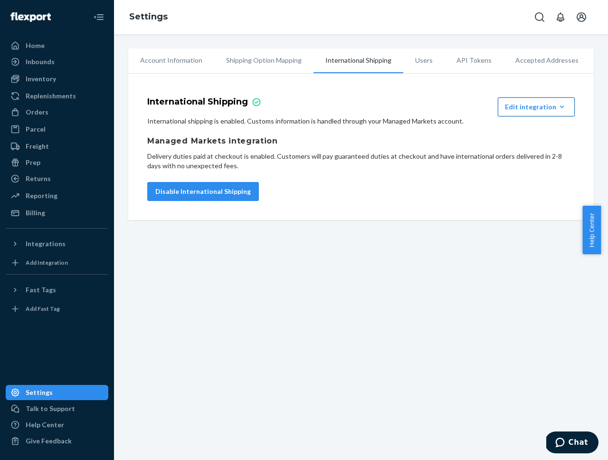
click at [505, 104] on div "Edit integration" at bounding box center [536, 107] width 63 height 10
click at [444, 105] on div "International Shipping Edit integration Remove Integration" at bounding box center [360, 106] width 435 height 19
click at [65, 77] on div "Inventory" at bounding box center [57, 78] width 101 height 13
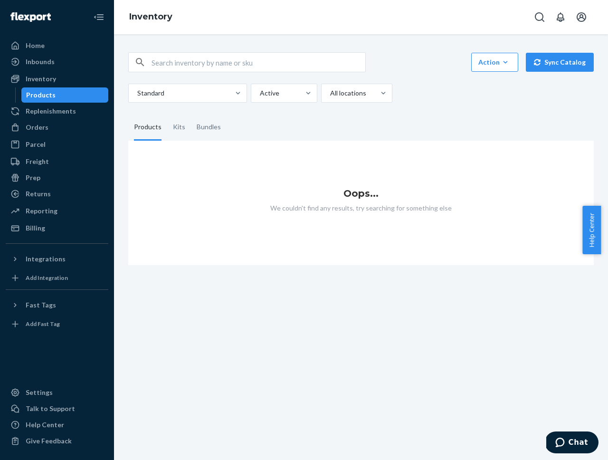
click at [62, 97] on div "Products" at bounding box center [65, 94] width 86 height 13
click at [561, 61] on button "Sync Catalog" at bounding box center [560, 62] width 68 height 19
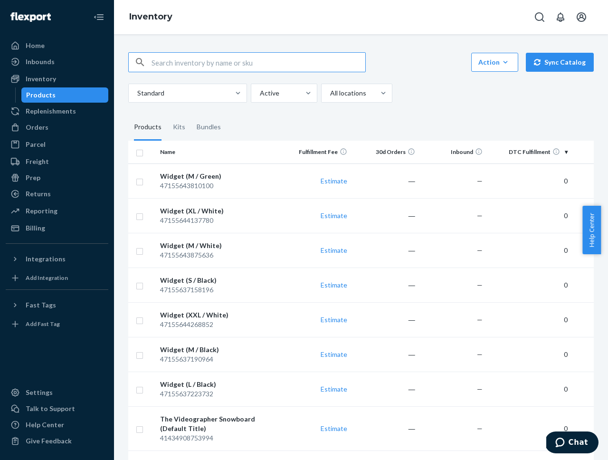
paste input "sku-hosted-1"
type input "sku-hosted-1"
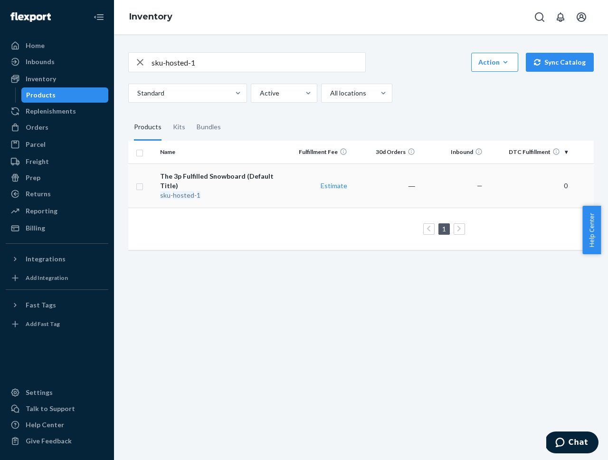
click at [253, 177] on div "The 3p Fulfilled Snowboard (Default Title)" at bounding box center [219, 180] width 119 height 19
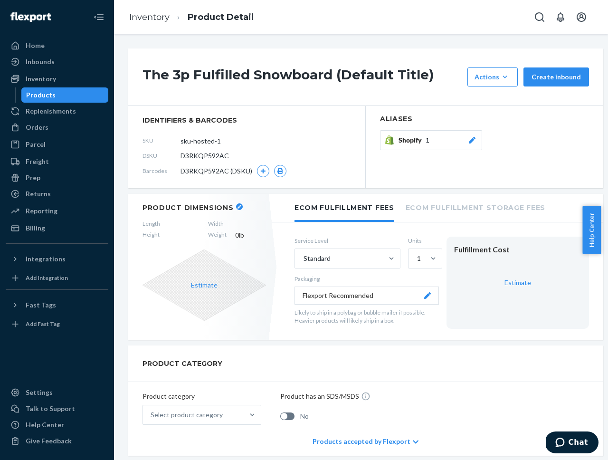
click at [210, 185] on section "identifiers & barcodes SKU sku-hosted-1 DSKU D3RKQP592AC Barcodes D3RKQP592AC (…" at bounding box center [247, 147] width 238 height 82
click at [489, 75] on div "Actions" at bounding box center [493, 77] width 36 height 10
click at [429, 60] on div "The 3p Fulfilled Snowboard (Default Title) Actions Add components Hide Create i…" at bounding box center [365, 76] width 475 height 57
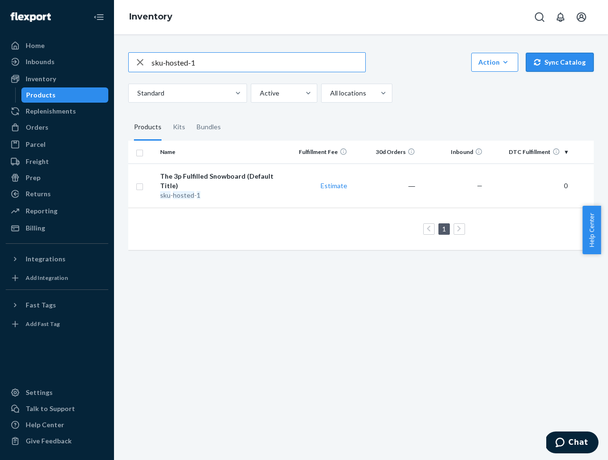
click at [555, 63] on button "Sync Catalog" at bounding box center [560, 62] width 68 height 19
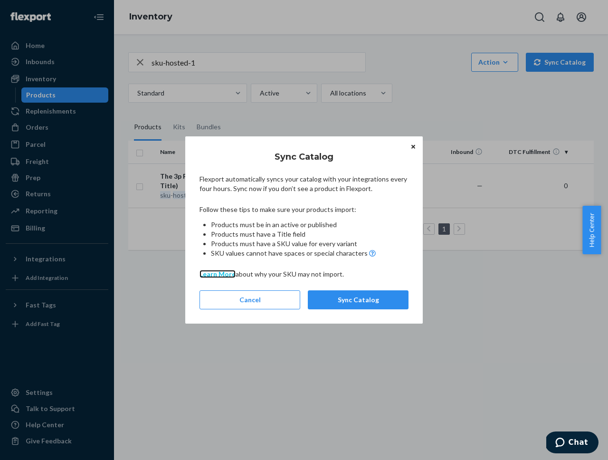
click at [201, 275] on span "Learn More" at bounding box center [218, 274] width 36 height 8
click at [363, 303] on button "Sync Catalog" at bounding box center [358, 299] width 101 height 19
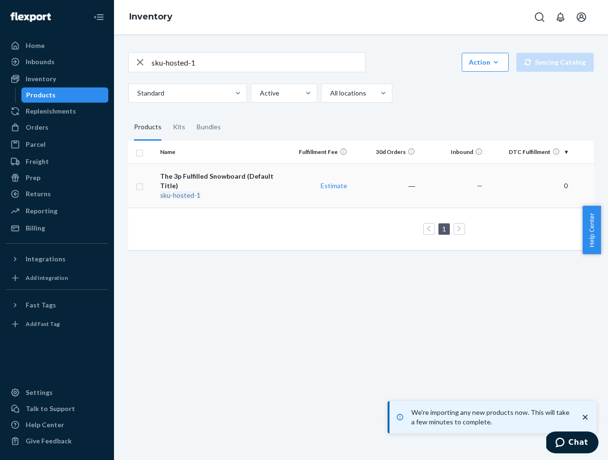
click at [196, 172] on div "The 3p Fulfilled Snowboard (Default Title)" at bounding box center [219, 180] width 119 height 19
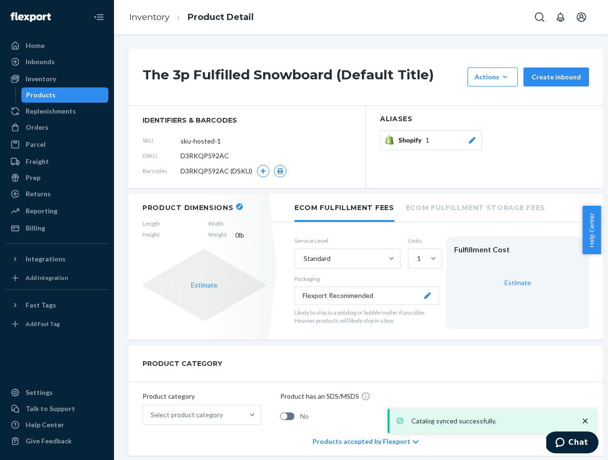
click at [423, 228] on div "Service Level Standard Units 1 Packaging Flexport Recommended Likely to ship in…" at bounding box center [441, 282] width 323 height 111
click at [425, 207] on li "Ecom Fulfillment Storage Fees" at bounding box center [476, 207] width 140 height 26
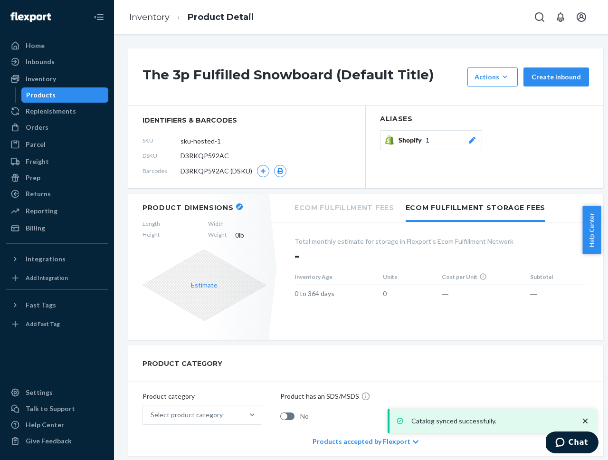
click at [369, 207] on li "Ecom Fulfillment Fees" at bounding box center [345, 207] width 100 height 26
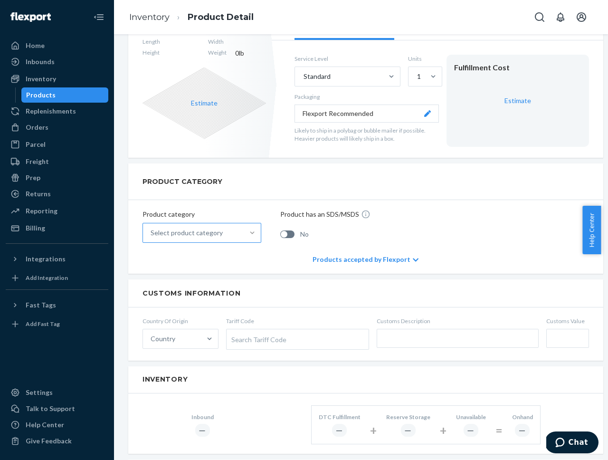
click at [286, 278] on div "The 3p Fulfilled Snowboard (Default Title) Actions Add components Hide Create i…" at bounding box center [361, 373] width 466 height 1013
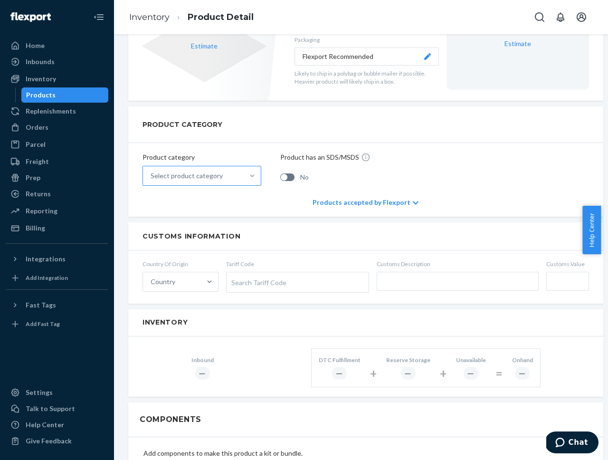
scroll to position [344, 0]
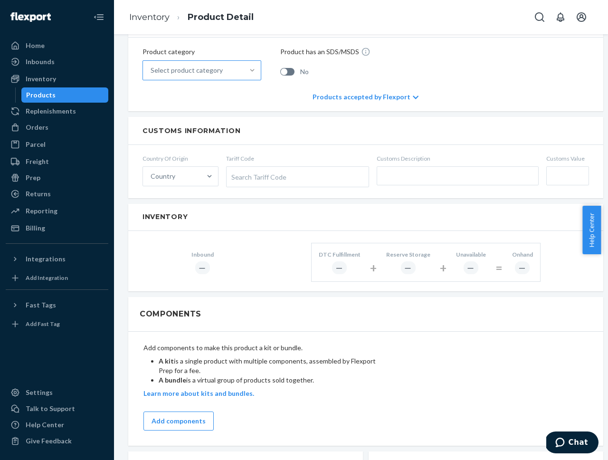
click at [225, 209] on div "Inventory" at bounding box center [365, 217] width 475 height 27
click at [299, 134] on div "Customs Information" at bounding box center [365, 131] width 475 height 28
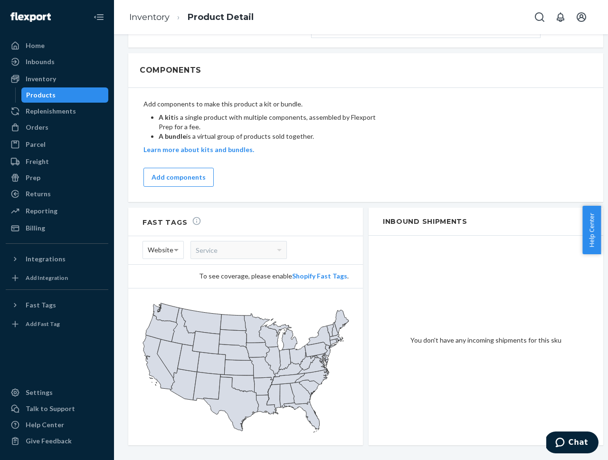
scroll to position [608, 0]
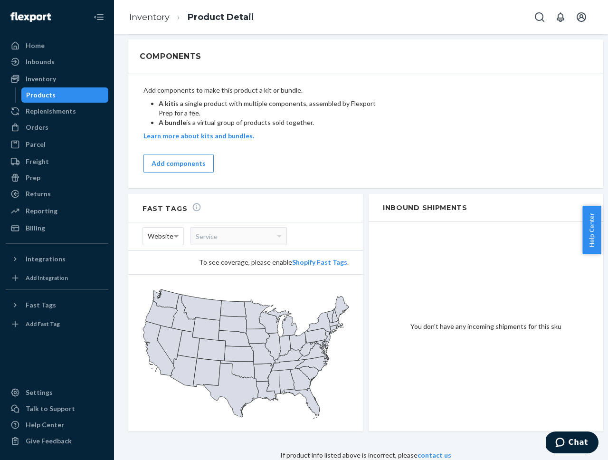
click at [371, 194] on h2 "Inbound Shipments" at bounding box center [486, 208] width 235 height 28
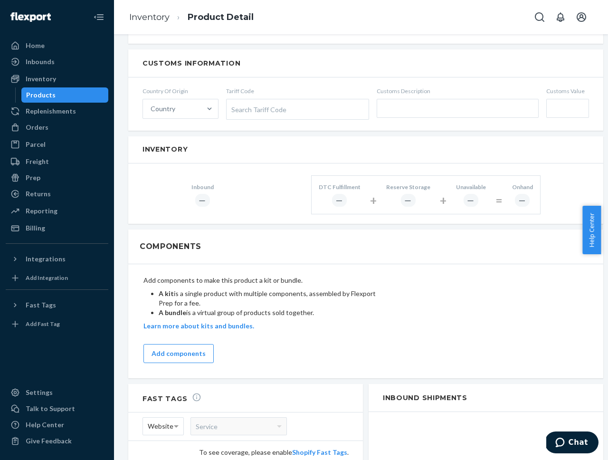
scroll to position [361, 0]
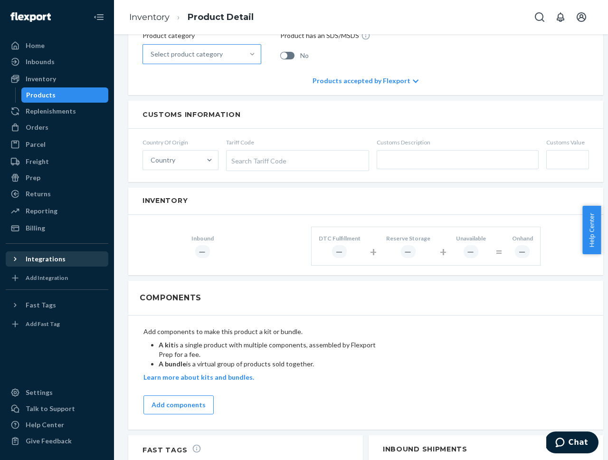
click at [15, 258] on icon at bounding box center [15, 259] width 2 height 4
click at [118, 261] on div "The 3p Fulfilled Snowboard (Default Title) Actions Add components Hide Create i…" at bounding box center [361, 247] width 494 height 426
click at [243, 202] on h2 "Inventory" at bounding box center [366, 200] width 447 height 7
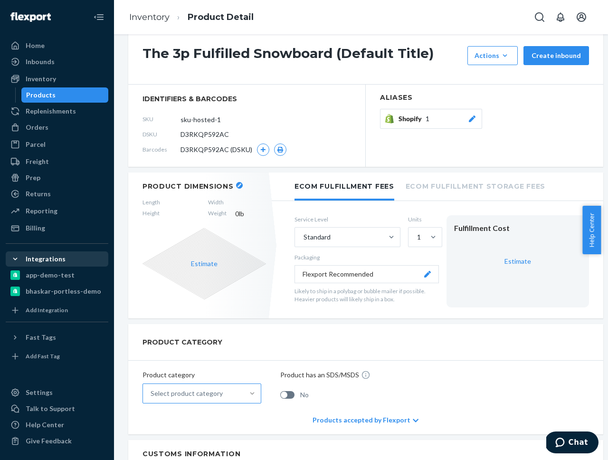
scroll to position [0, 0]
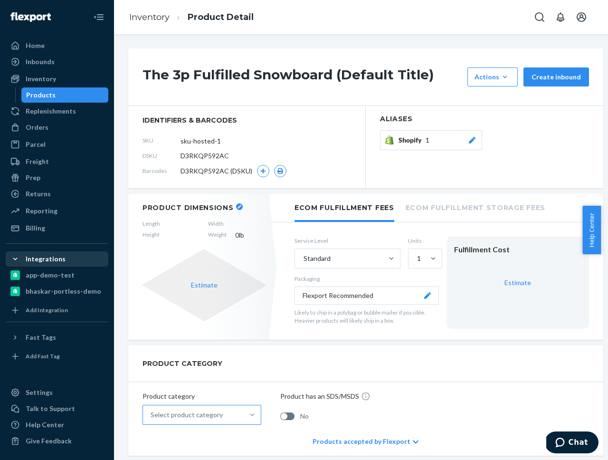
click at [446, 95] on div "The 3p Fulfilled Snowboard (Default Title) Actions Add components Hide Create i…" at bounding box center [365, 76] width 475 height 57
click at [389, 76] on h1 "The 3p Fulfilled Snowboard (Default Title)" at bounding box center [303, 76] width 320 height 19
click at [474, 140] on icon at bounding box center [472, 140] width 7 height 7
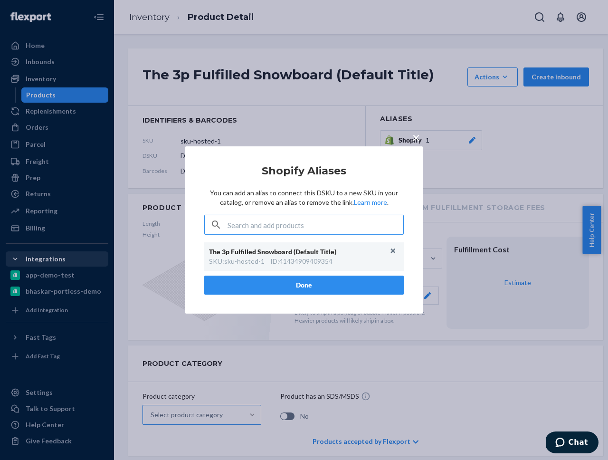
click at [292, 286] on button "Done" at bounding box center [304, 285] width 200 height 19
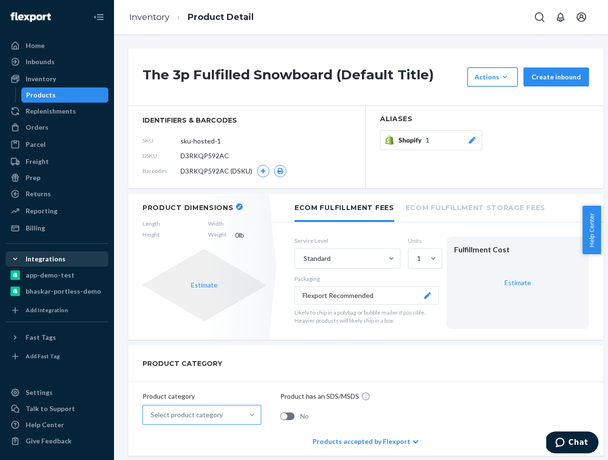
click at [505, 79] on icon "button" at bounding box center [505, 77] width 10 height 10
drag, startPoint x: 541, startPoint y: 155, endPoint x: 541, endPoint y: 148, distance: 6.7
click at [541, 155] on section "Aliases Shopify 1" at bounding box center [485, 147] width 238 height 82
click at [558, 80] on button "Create inbound" at bounding box center [556, 76] width 66 height 19
click at [371, 56] on div "The 3p Fulfilled Snowboard (Default Title) Actions Add components Hide Create i…" at bounding box center [365, 76] width 475 height 57
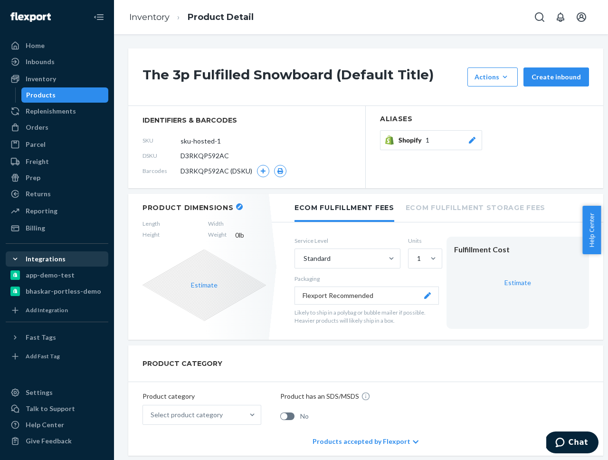
click at [456, 41] on div "The 3p Fulfilled Snowboard (Default Title) Actions Add components Hide Create i…" at bounding box center [361, 247] width 494 height 426
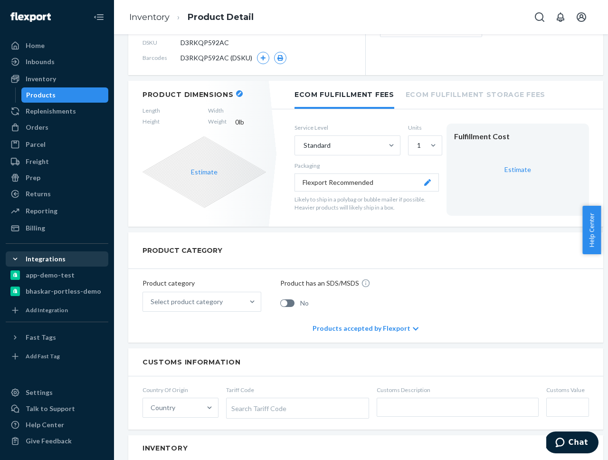
scroll to position [173, 0]
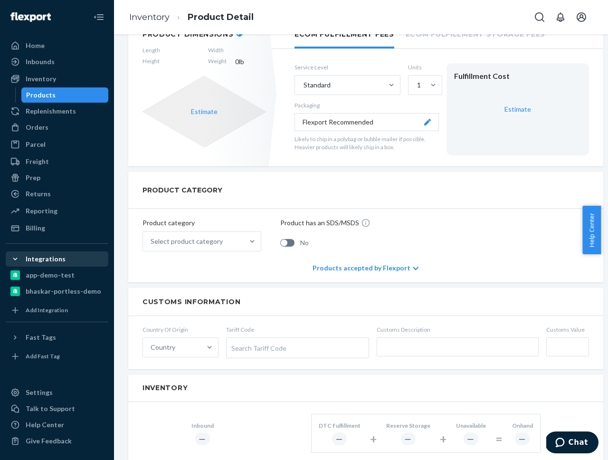
click at [272, 305] on div "Customs Information" at bounding box center [365, 302] width 475 height 28
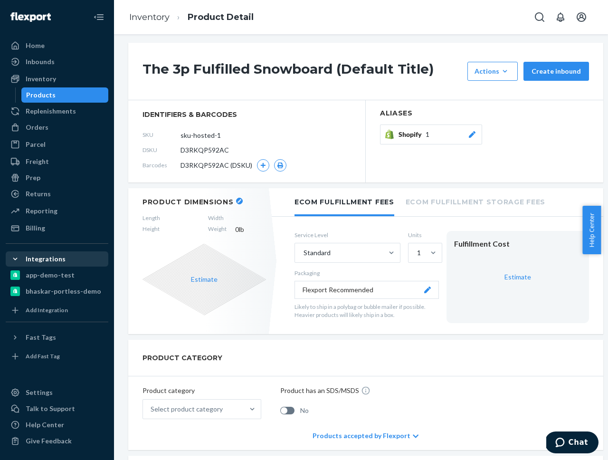
scroll to position [0, 0]
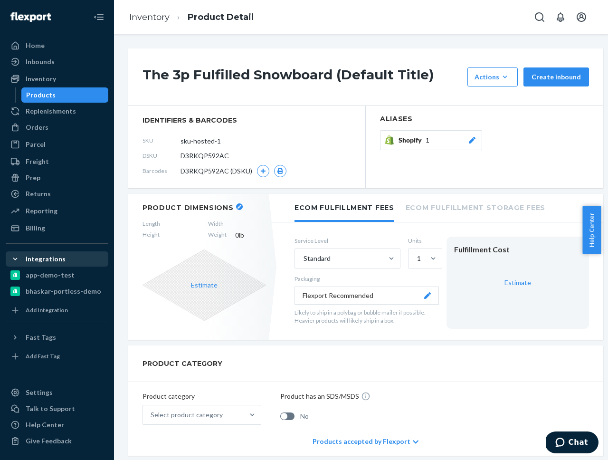
click at [44, 98] on div "Products" at bounding box center [40, 95] width 29 height 10
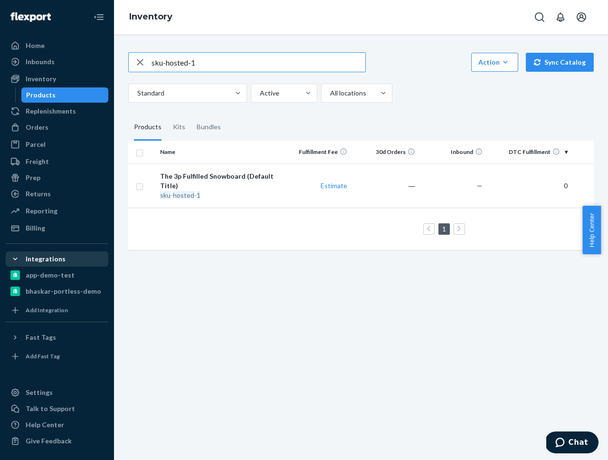
click at [462, 92] on div "Standard Active All locations" at bounding box center [357, 93] width 458 height 19
click at [504, 62] on icon "button" at bounding box center [506, 62] width 4 height 2
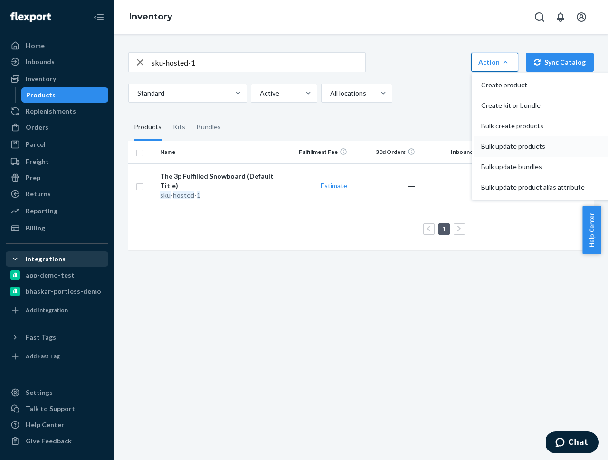
click at [482, 150] on span "Bulk update products" at bounding box center [533, 146] width 104 height 7
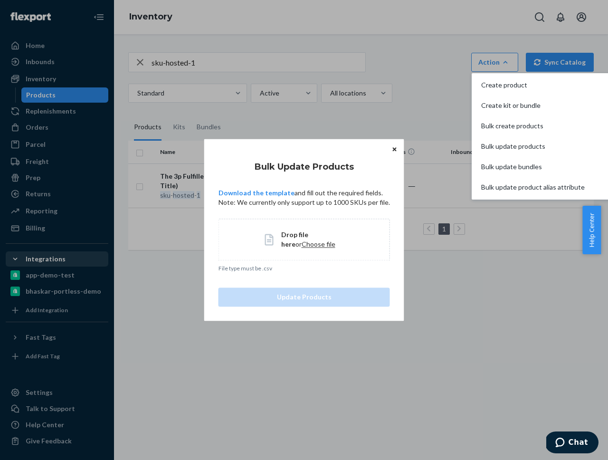
click at [316, 197] on p "Download the template and fill out the required fields. Note: We currently only…" at bounding box center [304, 197] width 171 height 19
click at [342, 154] on div "Bulk Update Products Download the template and fill out the required fields. No…" at bounding box center [304, 180] width 171 height 54
click at [392, 150] on icon "Close" at bounding box center [394, 149] width 4 height 4
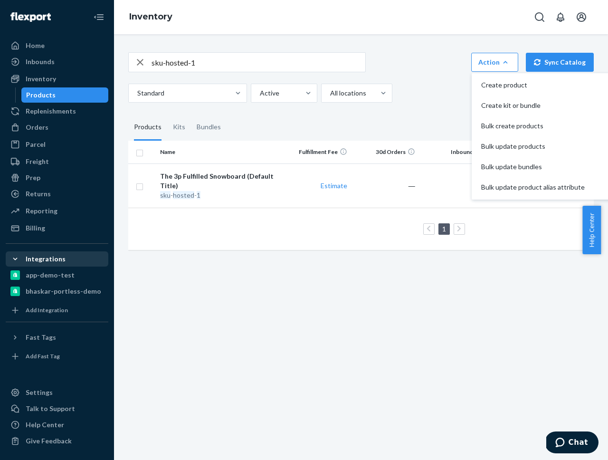
click at [398, 97] on div "Standard Active All locations" at bounding box center [357, 93] width 458 height 19
click at [447, 62] on div "sku-hosted-1 Action Create product Create kit or bundle Bulk create products Bu…" at bounding box center [361, 62] width 466 height 20
click at [501, 59] on icon "button" at bounding box center [506, 62] width 10 height 10
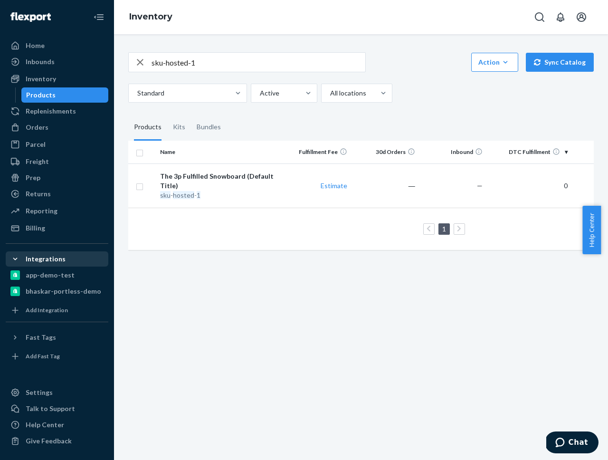
click at [410, 60] on div "sku-hosted-1 Action Create product Create kit or bundle Bulk create products Bu…" at bounding box center [361, 62] width 466 height 20
click at [206, 175] on div "The 3p Fulfilled Snowboard (Default Title)" at bounding box center [219, 180] width 119 height 19
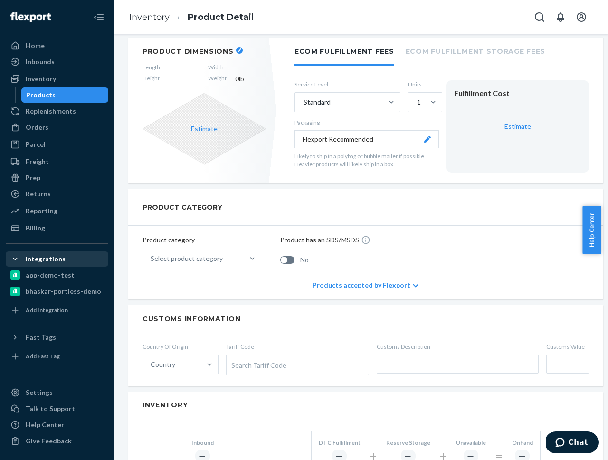
scroll to position [154, 0]
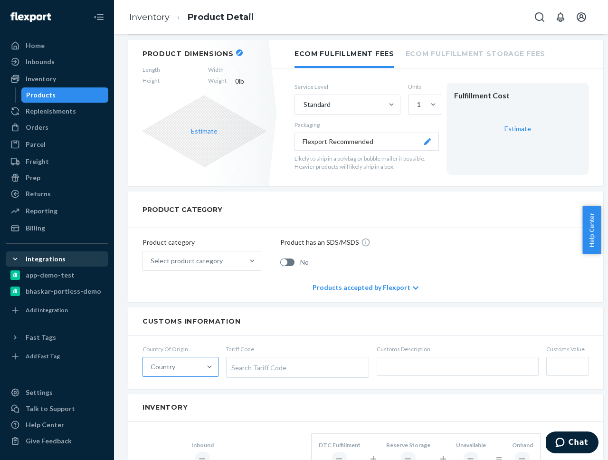
click at [179, 359] on div "Country" at bounding box center [172, 366] width 58 height 19
click at [152, 362] on input "Country" at bounding box center [151, 367] width 1 height 10
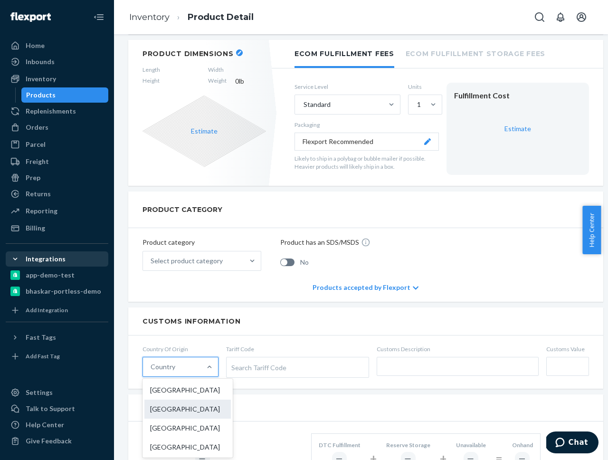
click at [176, 406] on div "[GEOGRAPHIC_DATA]" at bounding box center [187, 409] width 86 height 19
click at [152, 371] on input "option China focused, 2 of 249. 249 results available. Use Up and Down to choos…" at bounding box center [151, 367] width 1 height 10
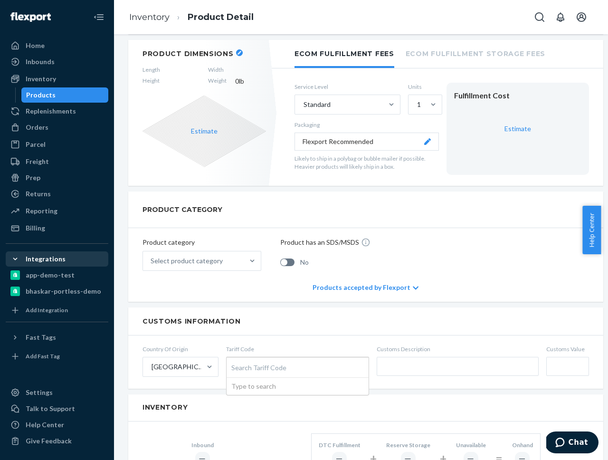
click at [257, 371] on div "Search Tariff Code" at bounding box center [298, 367] width 142 height 20
click at [234, 371] on input "Tariff Code Search Tariff Code Type to search" at bounding box center [232, 368] width 2 height 18
type input "snowboard"
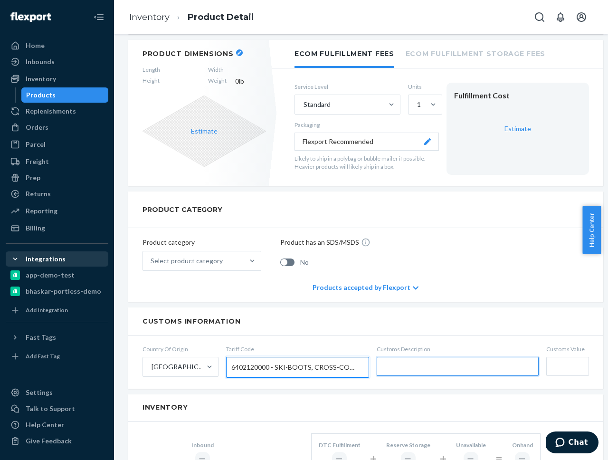
click at [414, 373] on input "text" at bounding box center [458, 366] width 162 height 19
type input "snowboard"
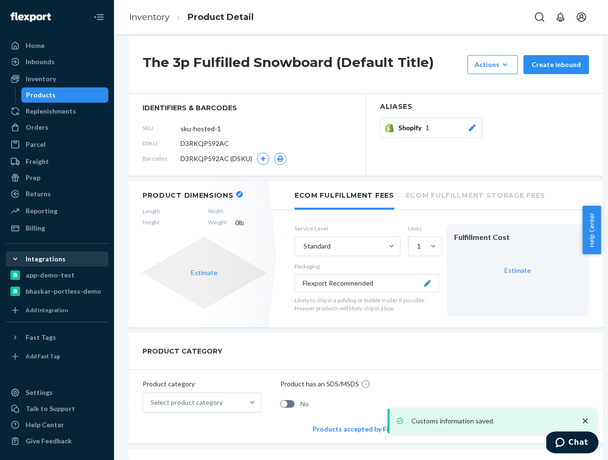
scroll to position [0, 0]
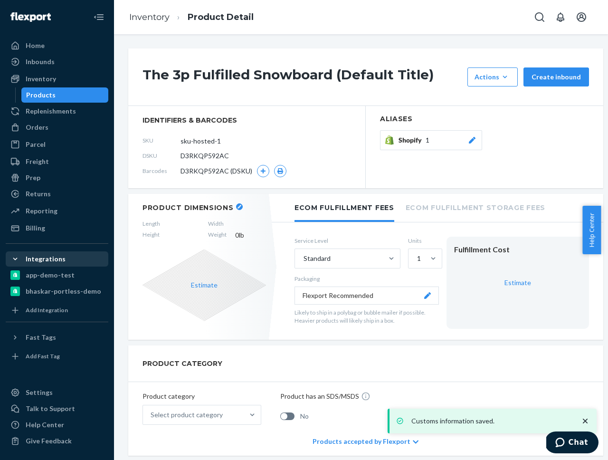
type input "$1,499"
click at [559, 164] on section "Aliases Shopify 1" at bounding box center [485, 147] width 238 height 82
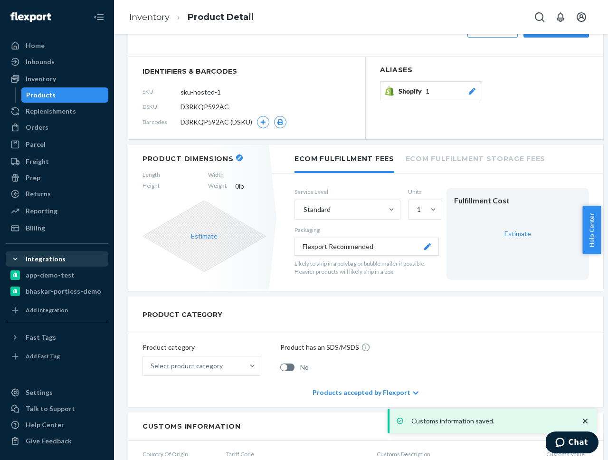
click at [559, 164] on ul "Ecom Fulfillment Fees Ecom Fulfillment Storage Fees" at bounding box center [438, 159] width 332 height 29
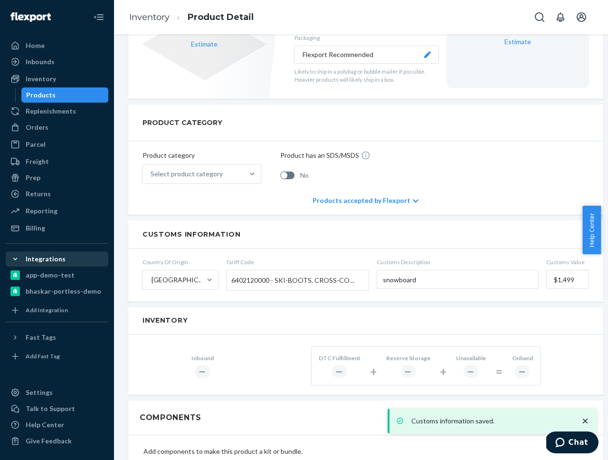
click at [451, 213] on div "PRODUCT CATEGORY Product category Select product category Product has an SDS/MS…" at bounding box center [365, 160] width 475 height 110
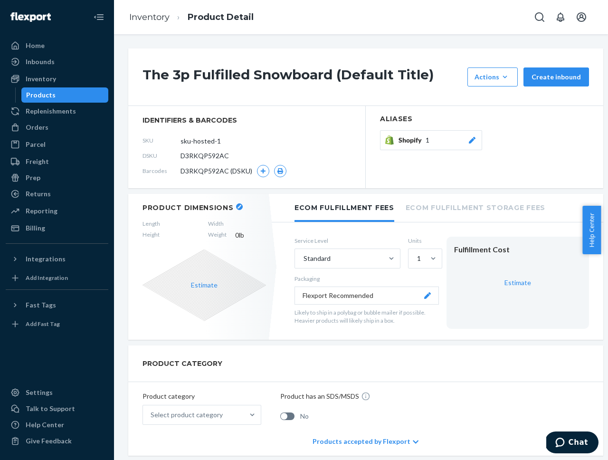
scroll to position [280, 0]
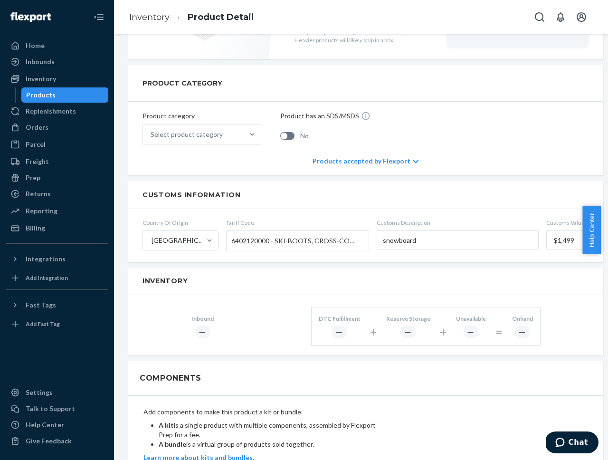
click at [285, 194] on h2 "Customs Information" at bounding box center [366, 194] width 447 height 9
click at [330, 190] on h2 "Customs Information" at bounding box center [366, 194] width 447 height 9
click at [330, 268] on div "Inventory" at bounding box center [365, 281] width 475 height 27
click at [302, 267] on div "The 3p Fulfilled Snowboard (Default Title) Actions Add components Hide Create i…" at bounding box center [361, 274] width 466 height 1013
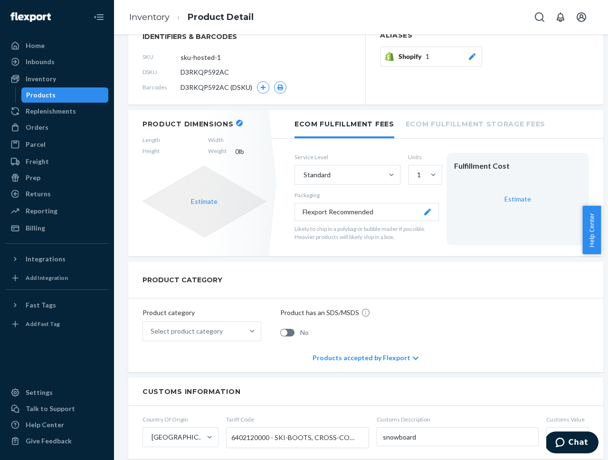
scroll to position [0, 0]
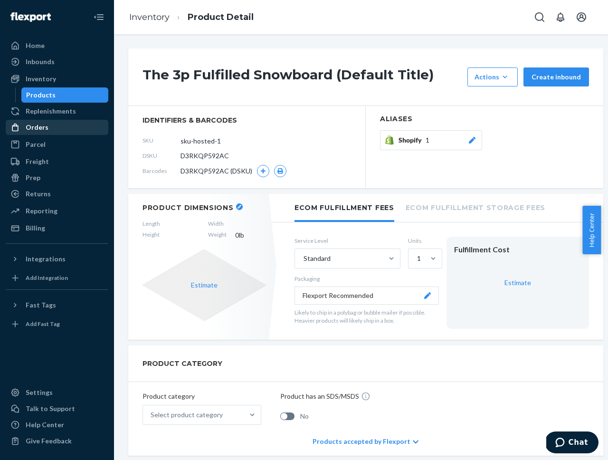
click at [46, 127] on div "Orders" at bounding box center [37, 128] width 23 height 10
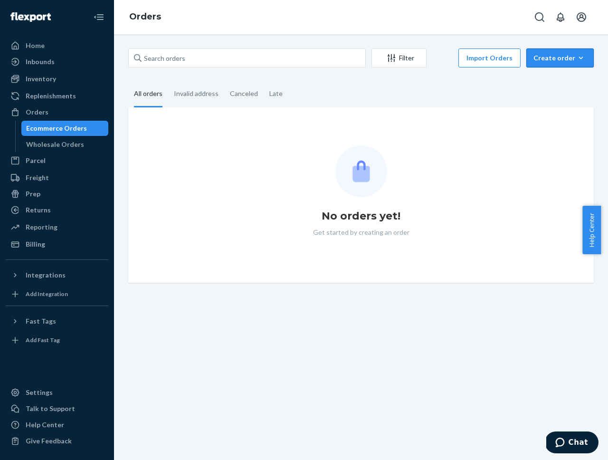
click at [533, 60] on div "Create order" at bounding box center [559, 58] width 53 height 10
click at [499, 87] on fieldset "All orders Invalid address Canceled Late" at bounding box center [361, 94] width 466 height 26
click at [559, 82] on span "Ecommerce order" at bounding box center [565, 80] width 59 height 7
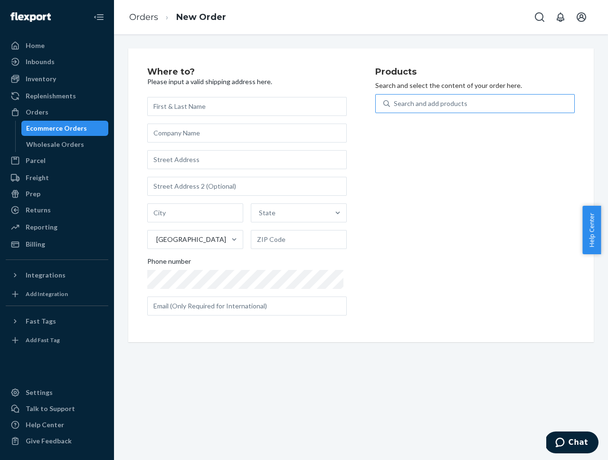
click at [394, 105] on div "Search and add products" at bounding box center [431, 104] width 74 height 10
click at [394, 105] on input "Search and add products" at bounding box center [394, 104] width 1 height 10
type input "snowboard"
type input "3pl"
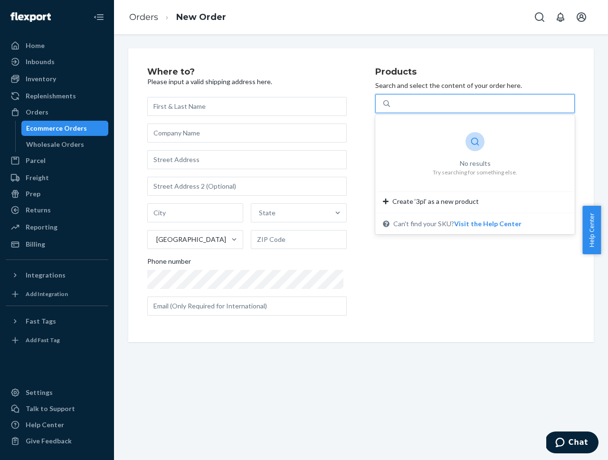
click at [420, 103] on div "3pl" at bounding box center [482, 103] width 184 height 17
click at [404, 103] on input "0 results available for search term 3pl. Use Up and Down to choose options, pre…" at bounding box center [399, 104] width 10 height 10
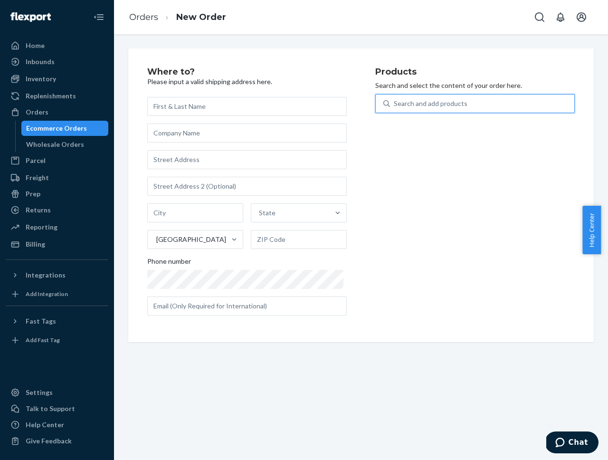
click at [420, 104] on div "Search and add products" at bounding box center [431, 104] width 74 height 10
click at [395, 104] on input "0 results available. Select is focused ,type to refine list, press Down to open…" at bounding box center [394, 104] width 1 height 10
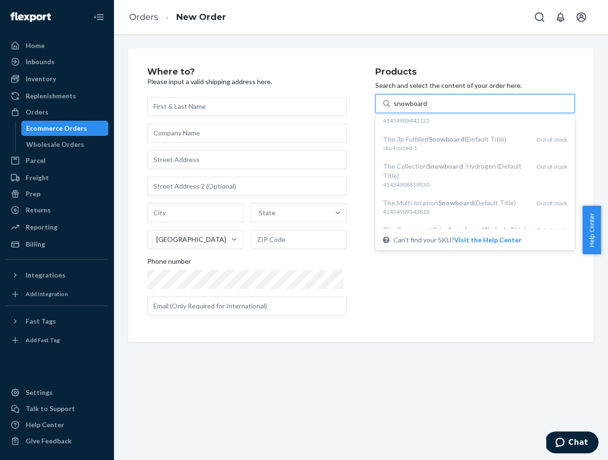
scroll to position [340, 0]
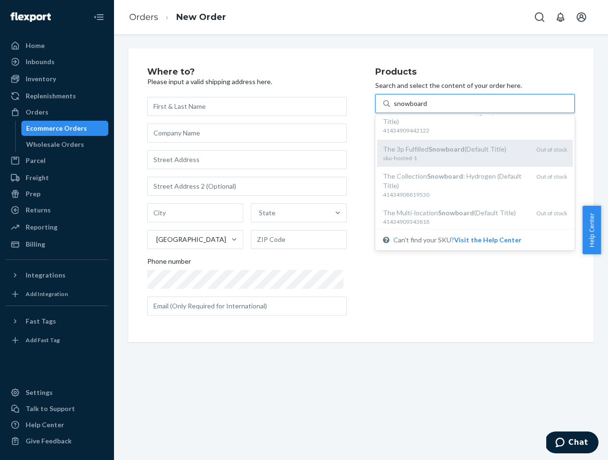
click at [475, 154] on div "The 3p Fulfilled Snowboard (Default Title)" at bounding box center [456, 149] width 146 height 10
click at [428, 108] on input "snowboard" at bounding box center [411, 104] width 34 height 10
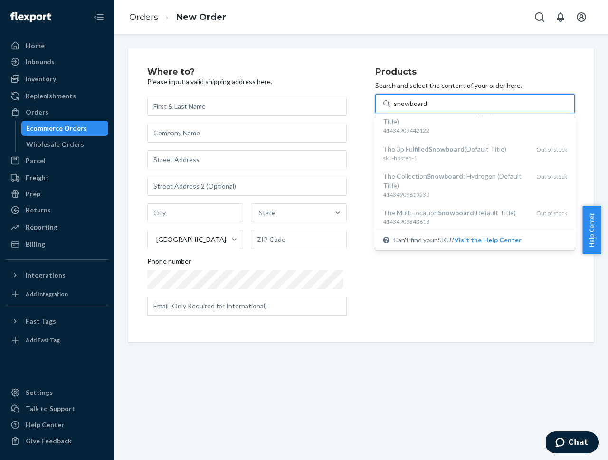
type input "snowboard"
